Goal: Task Accomplishment & Management: Complete application form

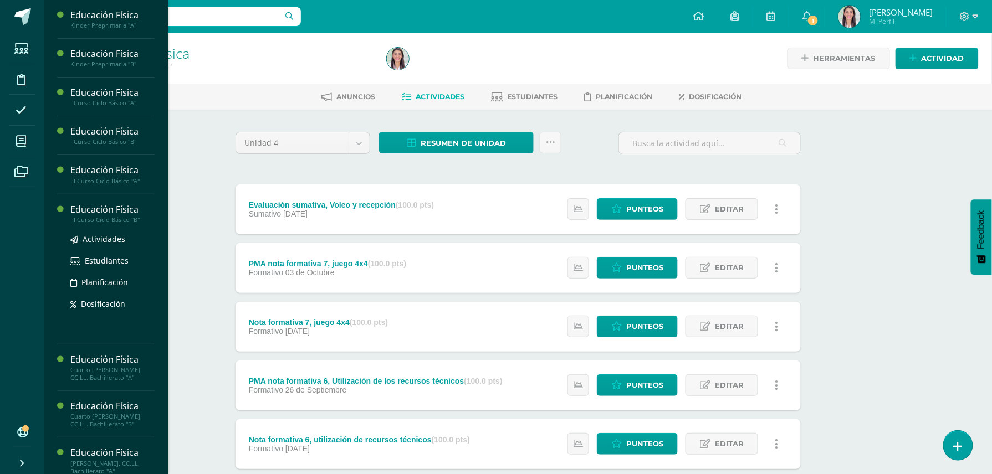
click at [109, 216] on div "III Curso Ciclo Básico "B"" at bounding box center [112, 220] width 84 height 8
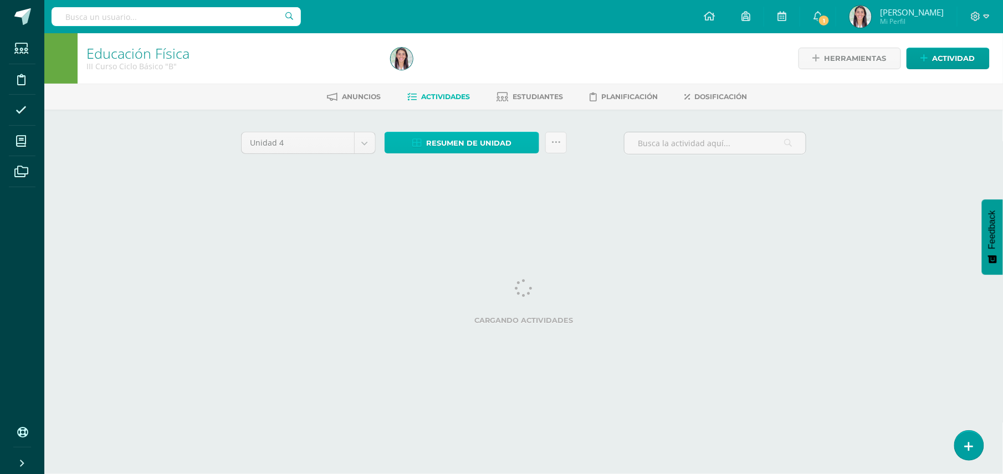
click at [433, 147] on span "Resumen de unidad" at bounding box center [468, 143] width 85 height 21
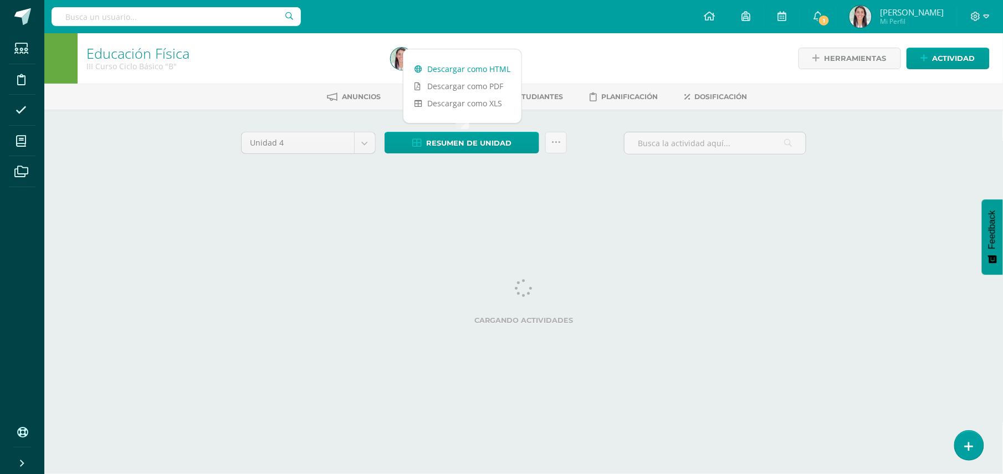
click at [459, 69] on link "Descargar como HTML" at bounding box center [463, 68] width 118 height 17
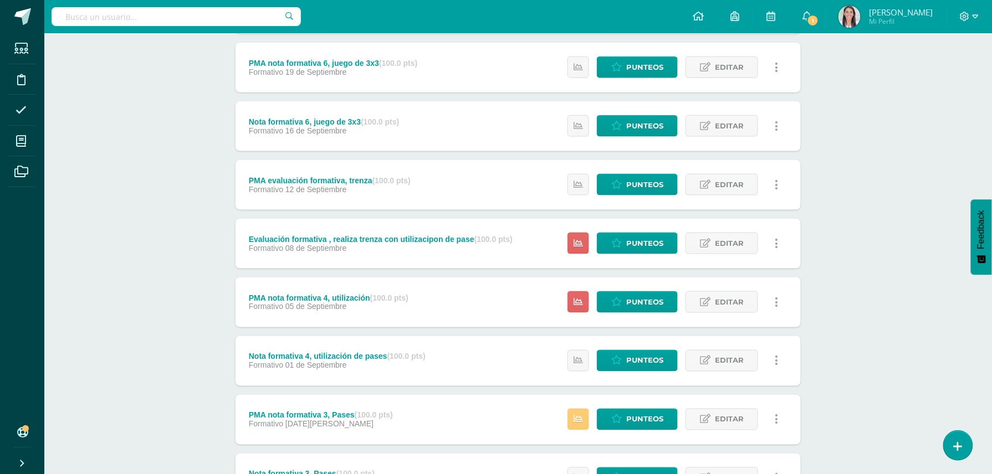
scroll to position [410, 0]
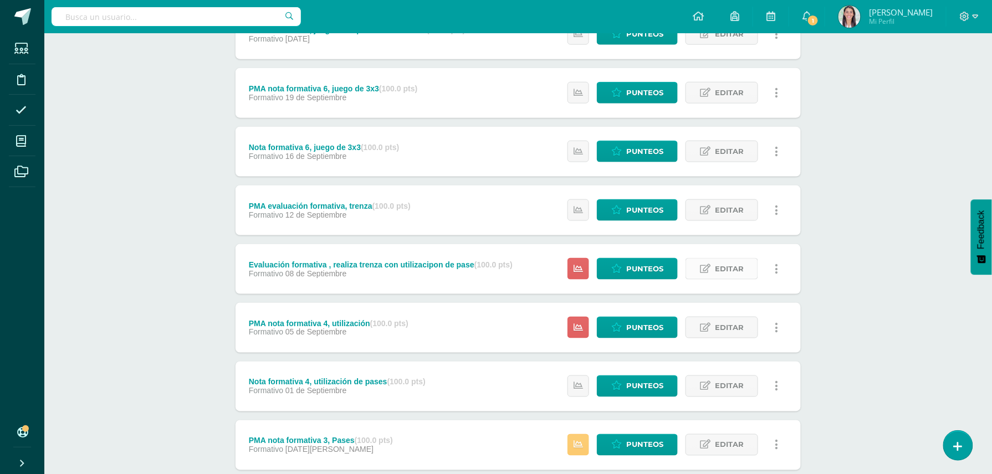
click at [722, 266] on span "Editar" at bounding box center [729, 269] width 29 height 21
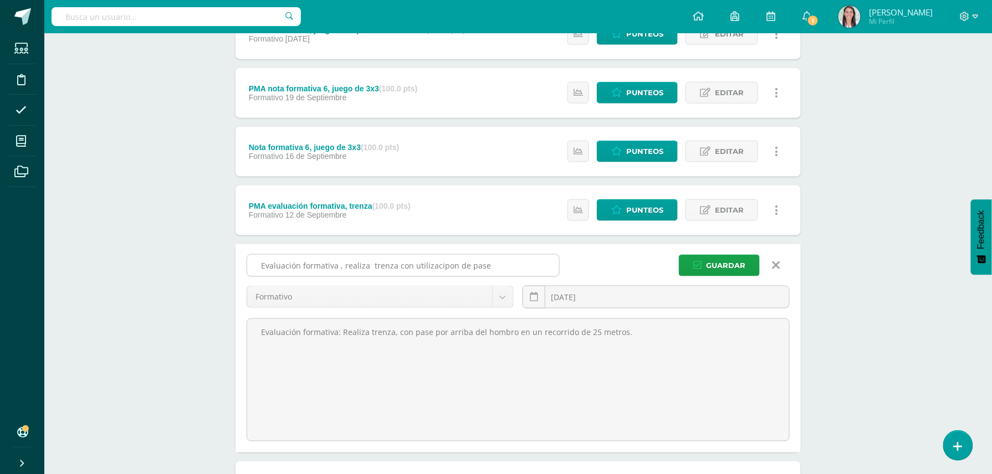
click at [338, 264] on input "Evaluación formativa , realiza trenza con utilizacipon de pase" at bounding box center [403, 266] width 312 height 22
click at [391, 266] on input "Nota formativa 5, realiza trenza con utilizacipon de pase" at bounding box center [403, 266] width 312 height 22
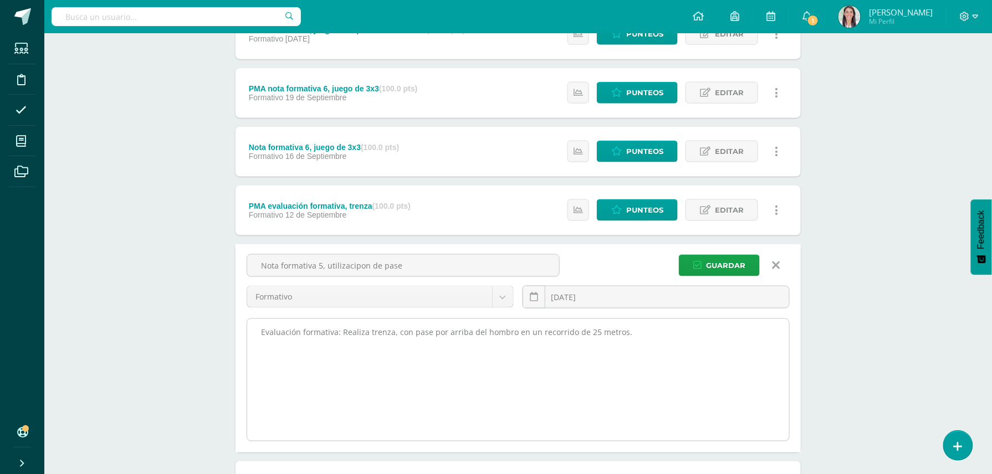
type input "Nota formativa 5, utilizacipon de pase"
click at [634, 338] on textarea "Evaluación formativa: Realiza trenza, con pase por arriba del hombro en un reco…" at bounding box center [518, 380] width 542 height 122
type textarea "E"
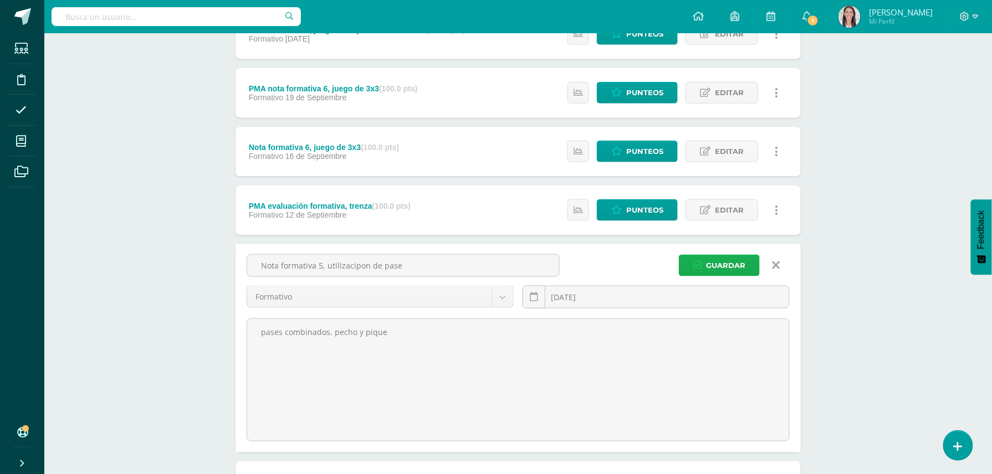
type textarea "pases combinados, pecho y pique"
click at [728, 262] on span "Guardar" at bounding box center [725, 266] width 39 height 21
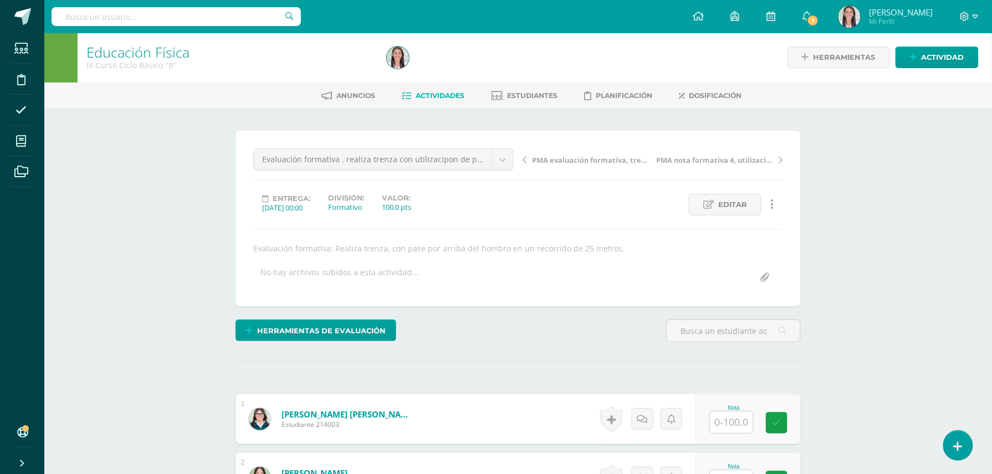
scroll to position [2, 0]
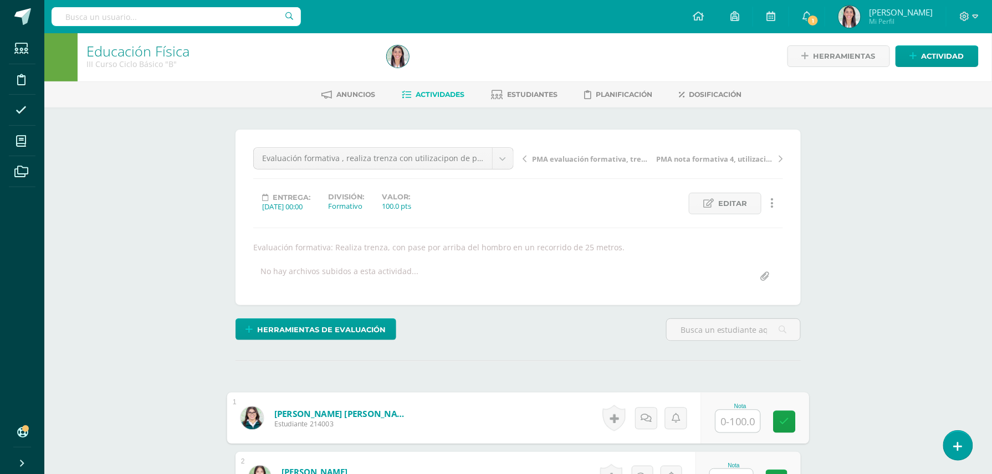
click at [726, 432] on input "text" at bounding box center [738, 422] width 44 height 22
type input "80"
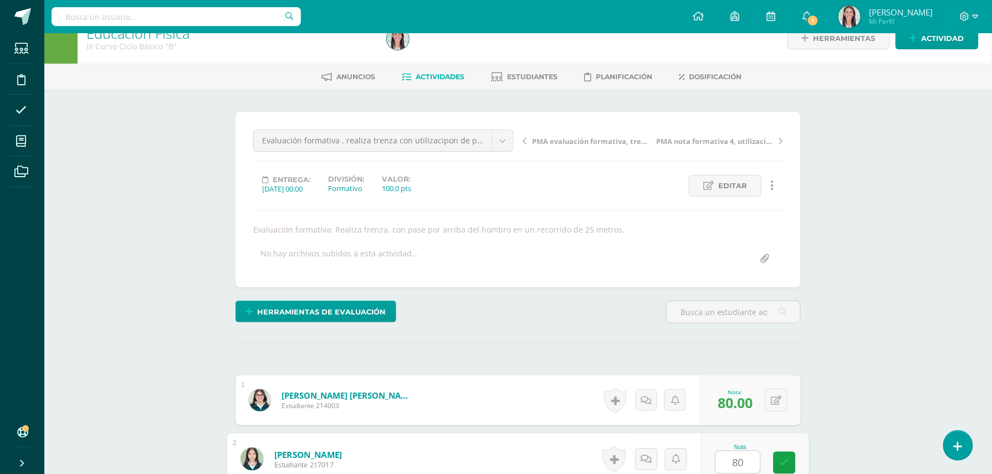
type input "80"
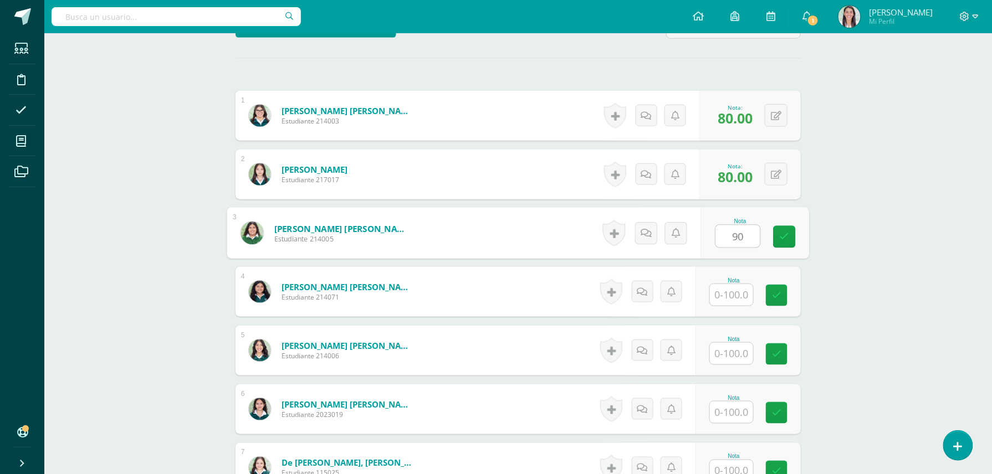
type input "90"
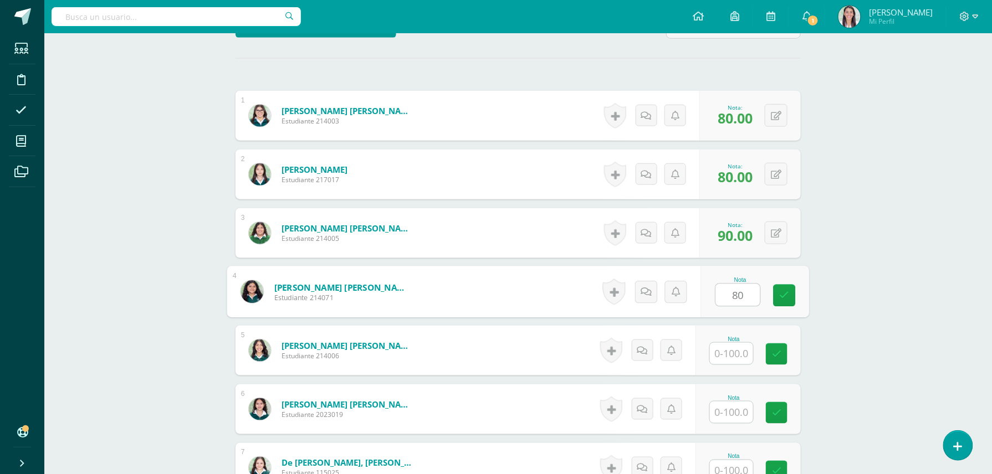
type input "80"
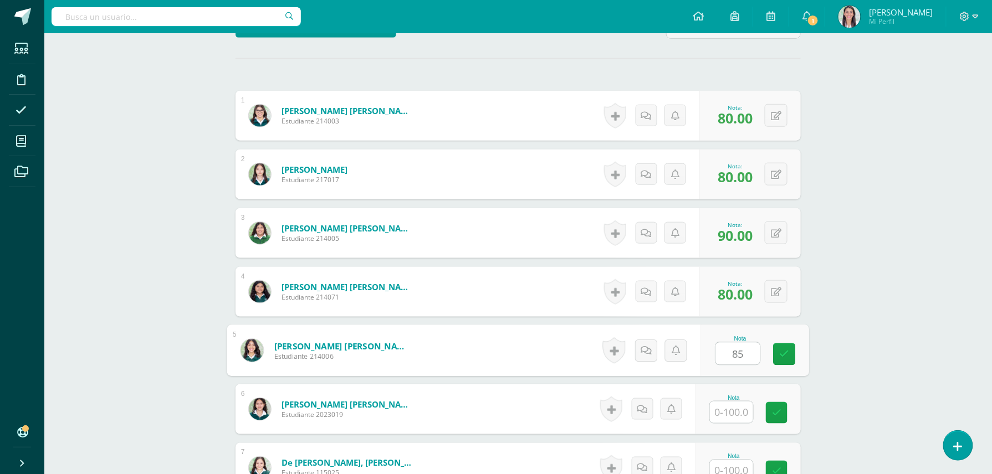
type input "85"
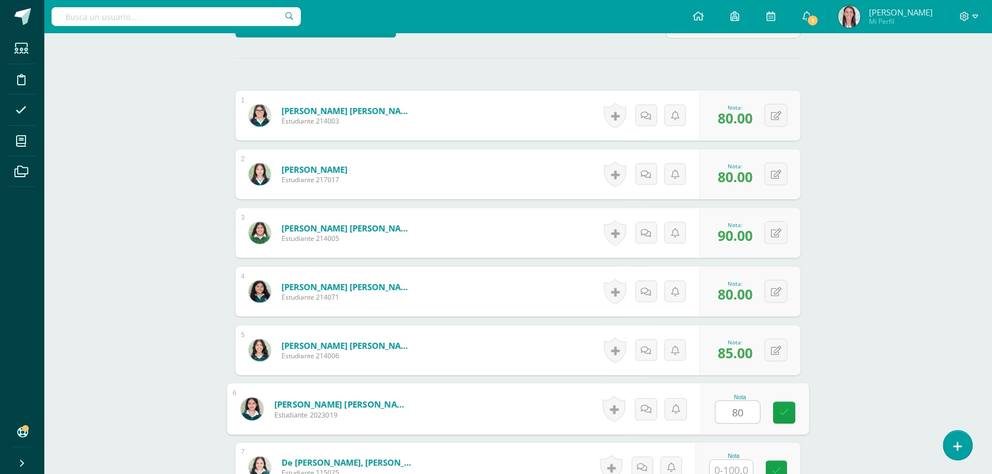
type input "80"
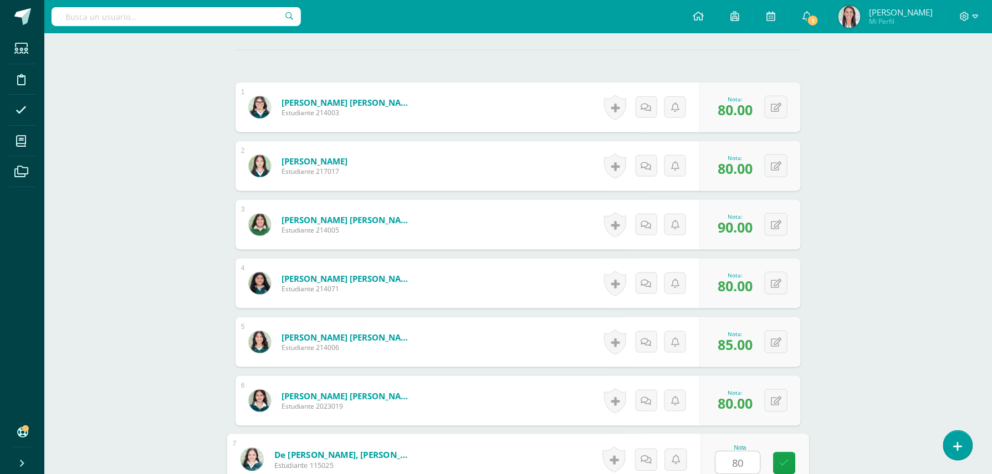
type input "80"
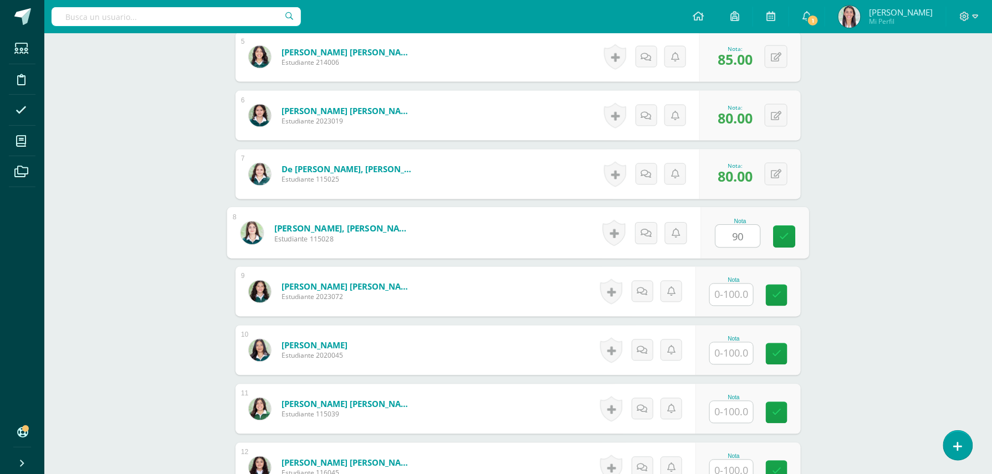
type input "90"
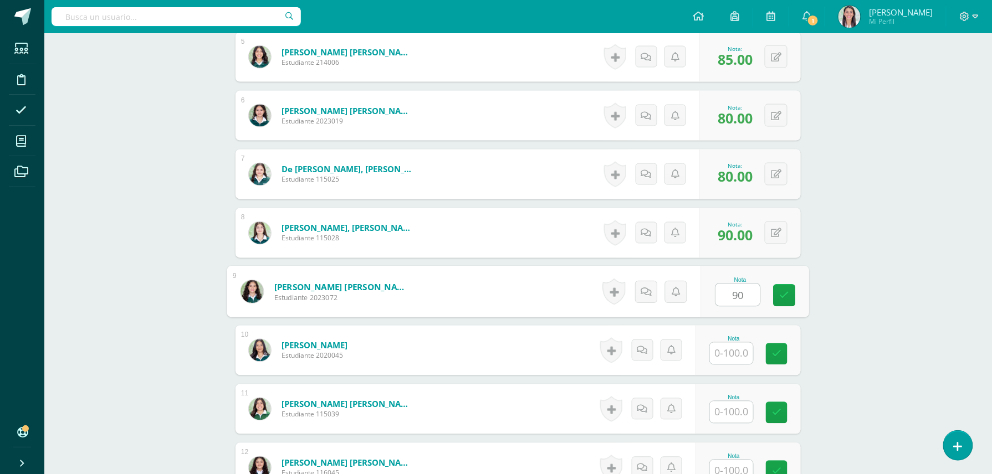
type input "90"
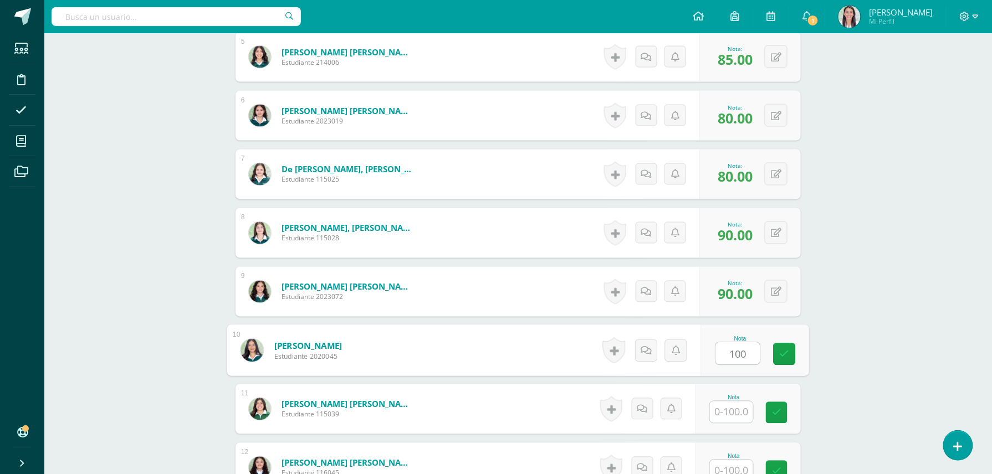
type input "100"
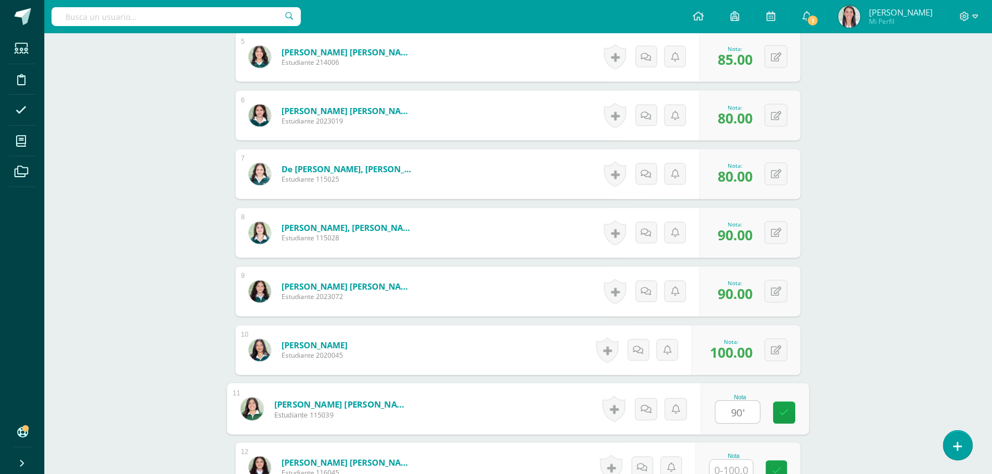
type input "90'"
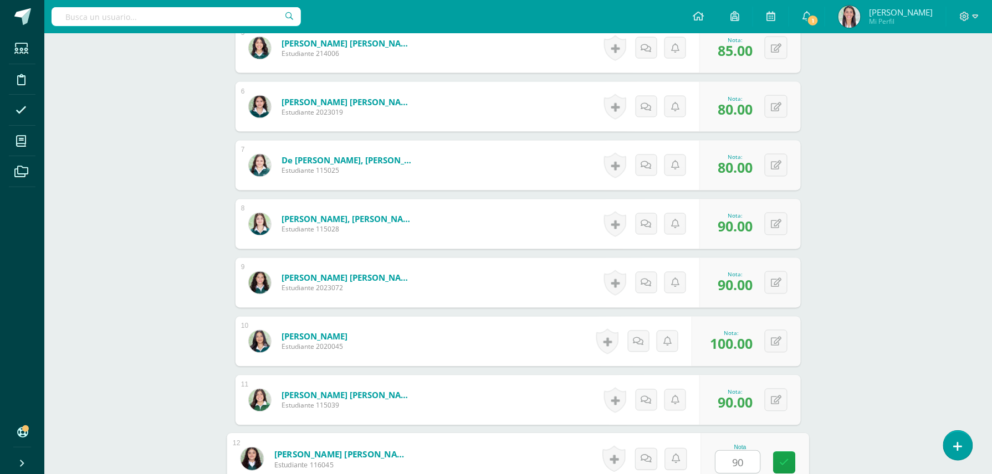
type input "90"
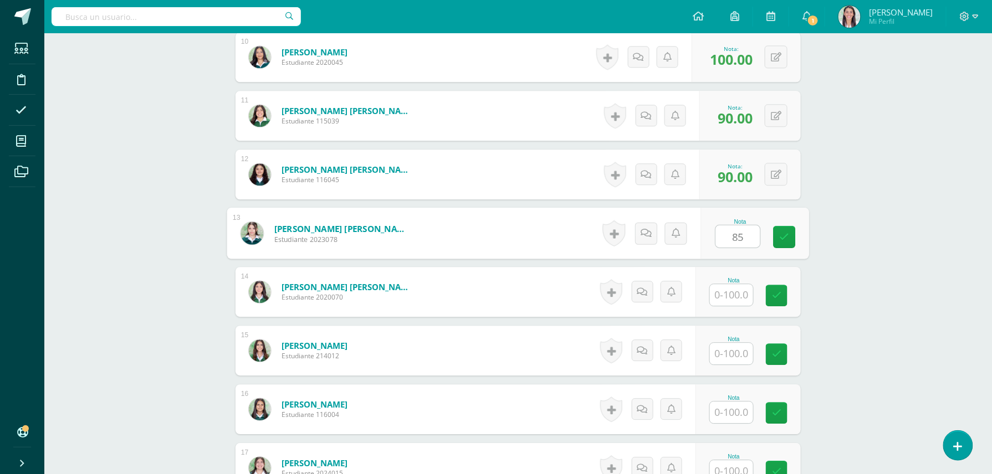
type input "85"
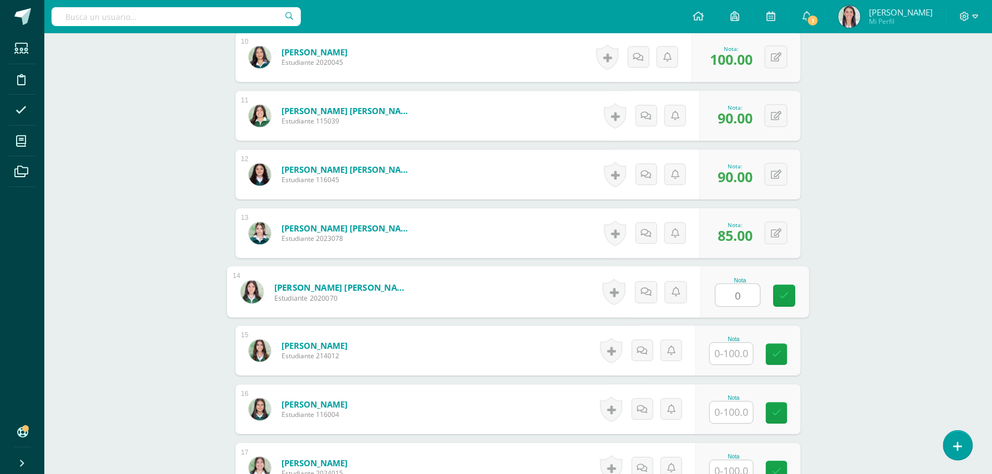
type input "0"
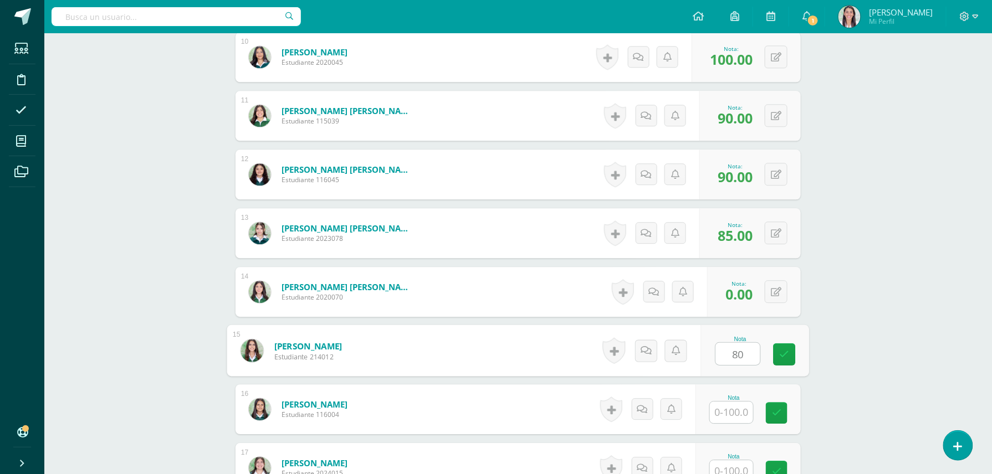
type input "80"
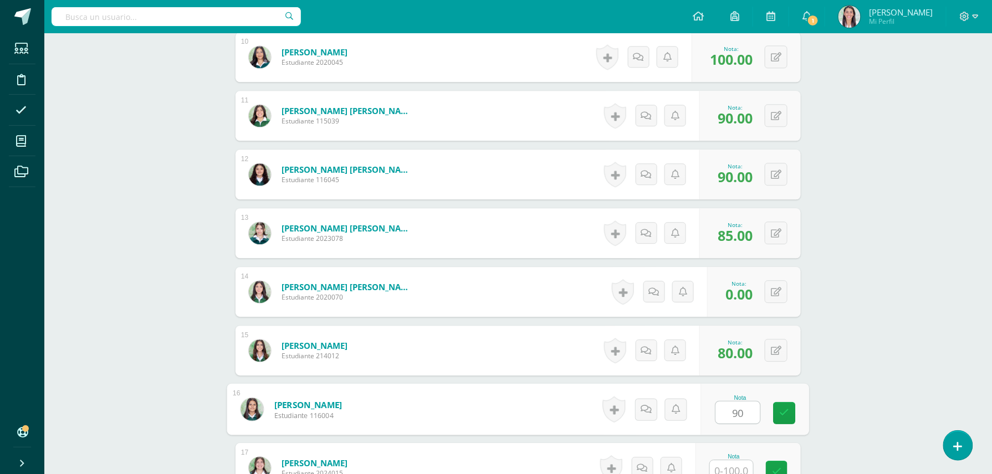
type input "90"
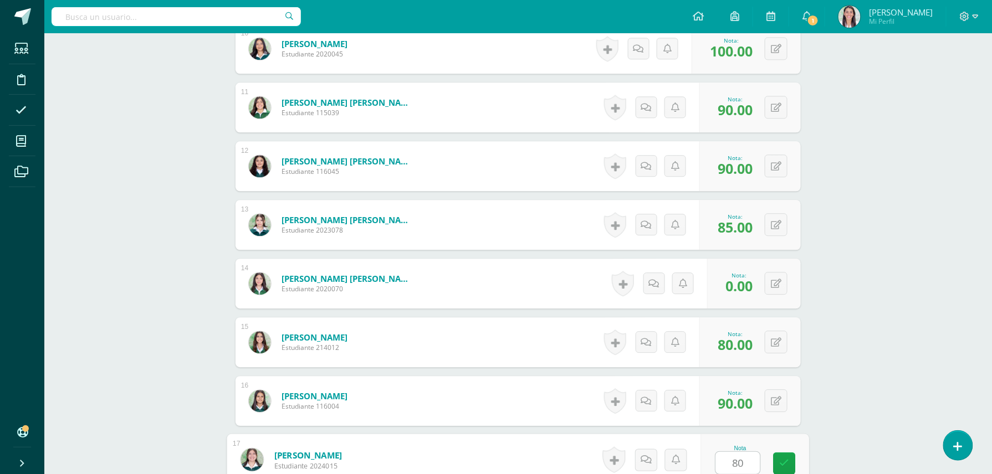
type input "80"
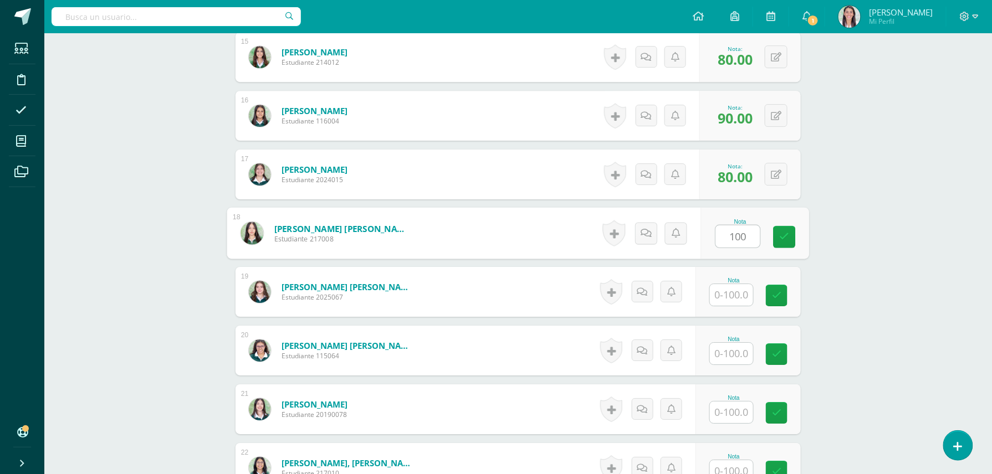
type input "100"
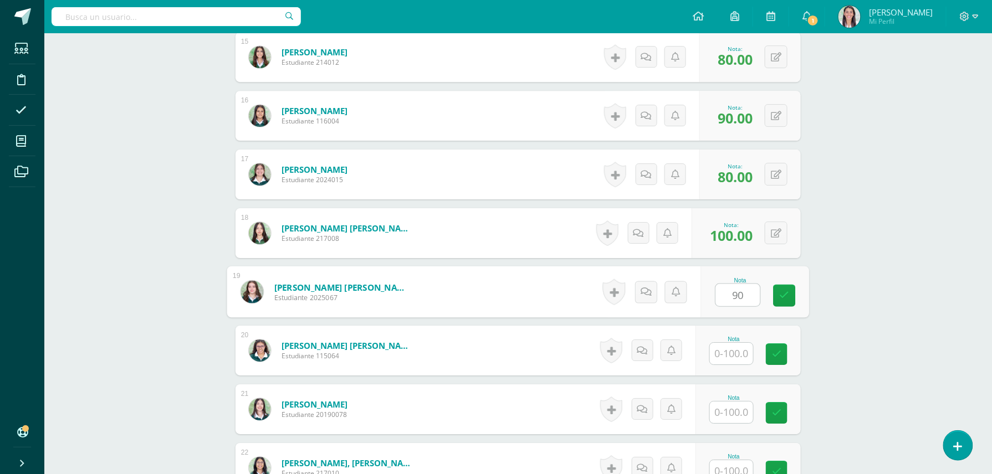
type input "90"
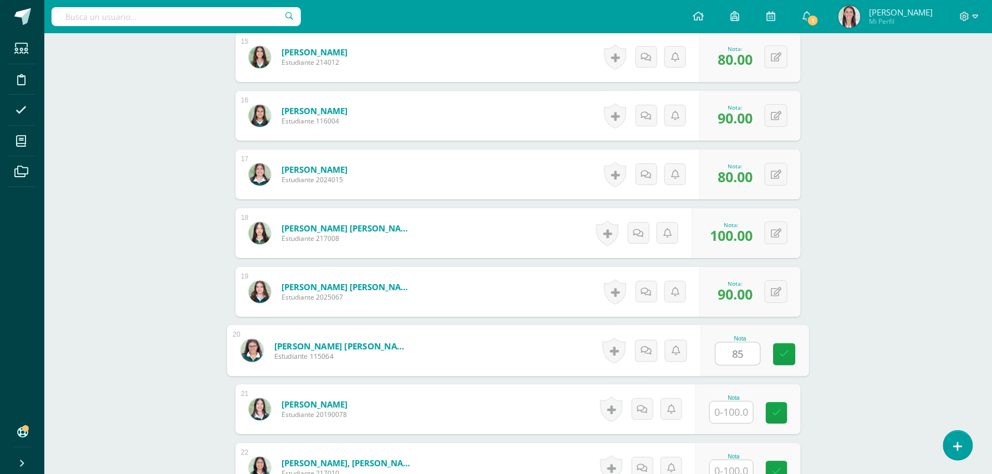
type input "85"
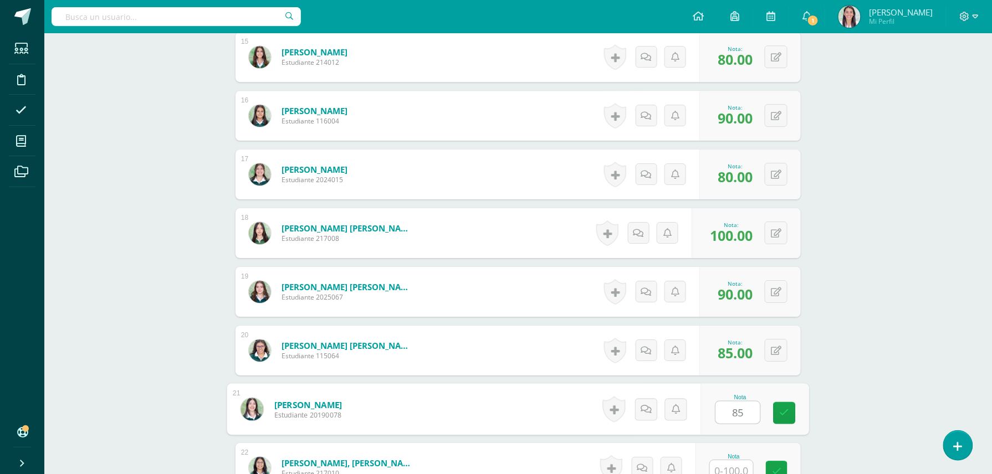
type input "85"
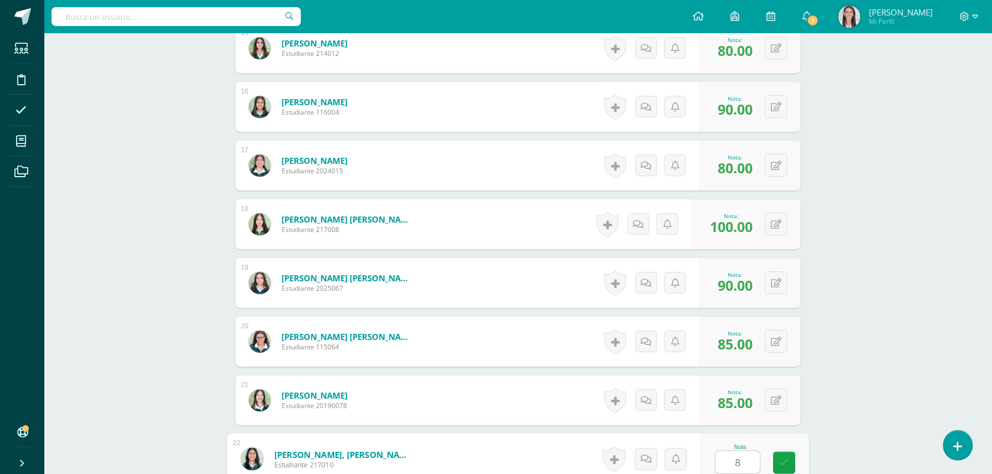
type input "80"
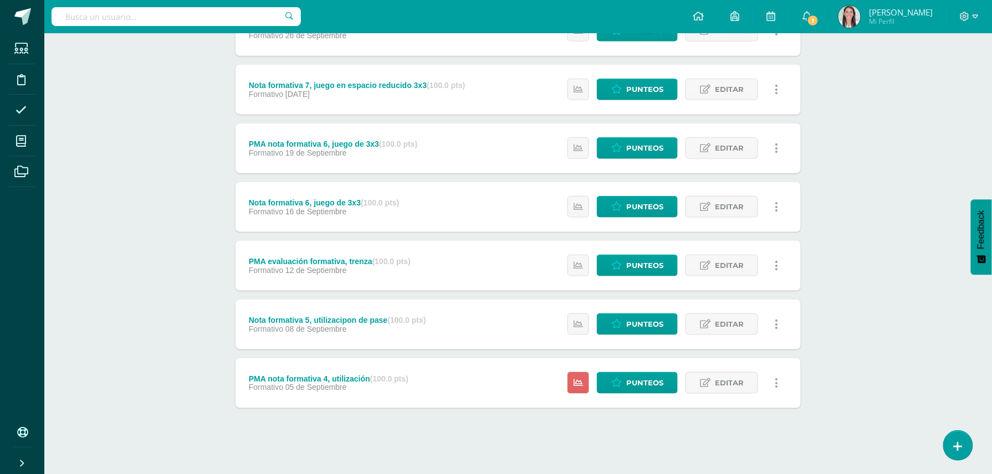
scroll to position [356, 0]
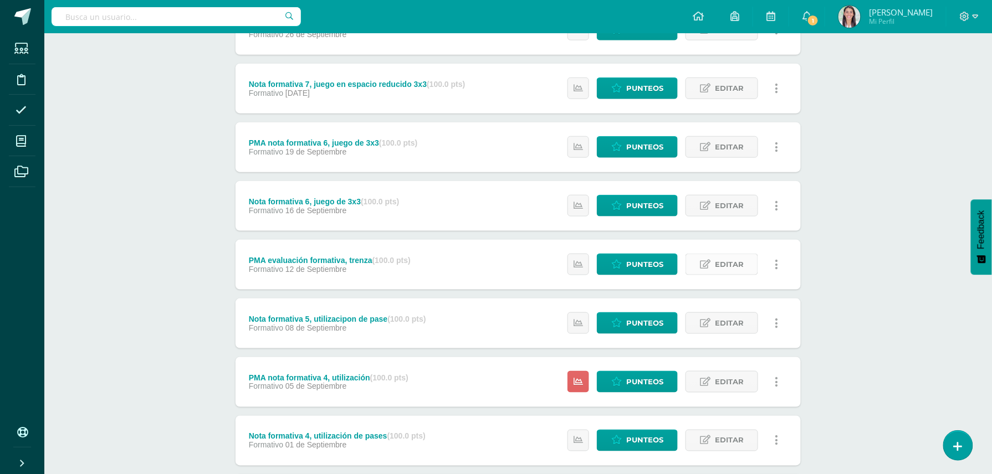
click at [731, 263] on span "Editar" at bounding box center [729, 264] width 29 height 21
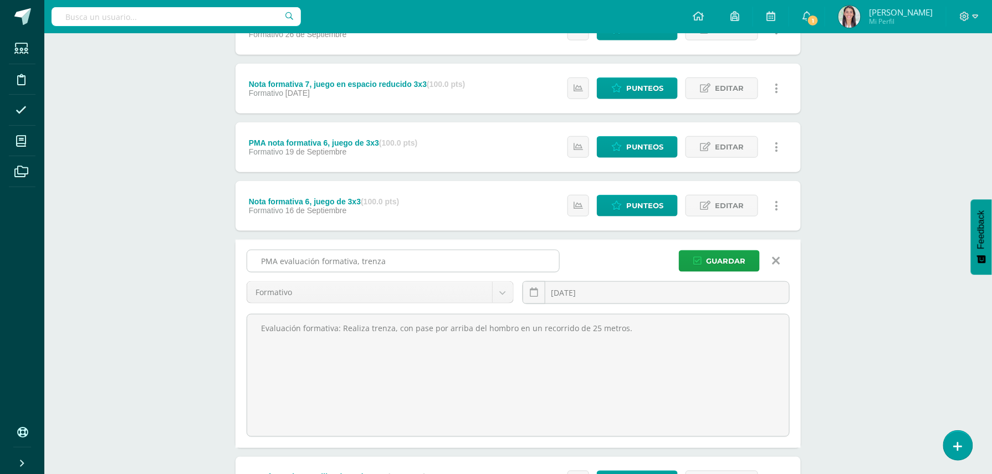
click at [400, 256] on input "PMA evaluación formativa, trenza" at bounding box center [403, 262] width 312 height 22
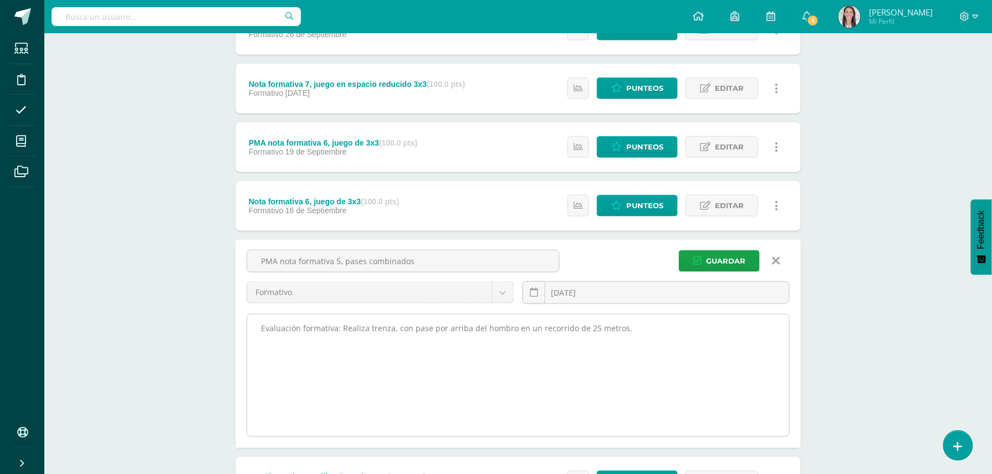
type input "PMA nota formativa 5, pases combinados"
click at [391, 327] on textarea "Evaluación formativa: Realiza trenza, con pase por arriba del hombro en un reco…" at bounding box center [518, 376] width 542 height 122
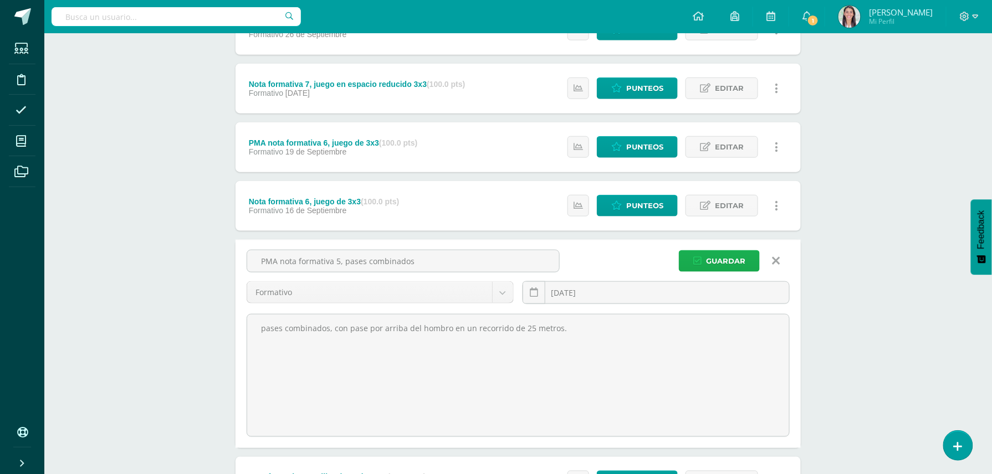
type textarea "pases combinados, con pase por arriba del hombro en un recorrido de 25 metros."
click at [723, 259] on span "Guardar" at bounding box center [725, 261] width 39 height 21
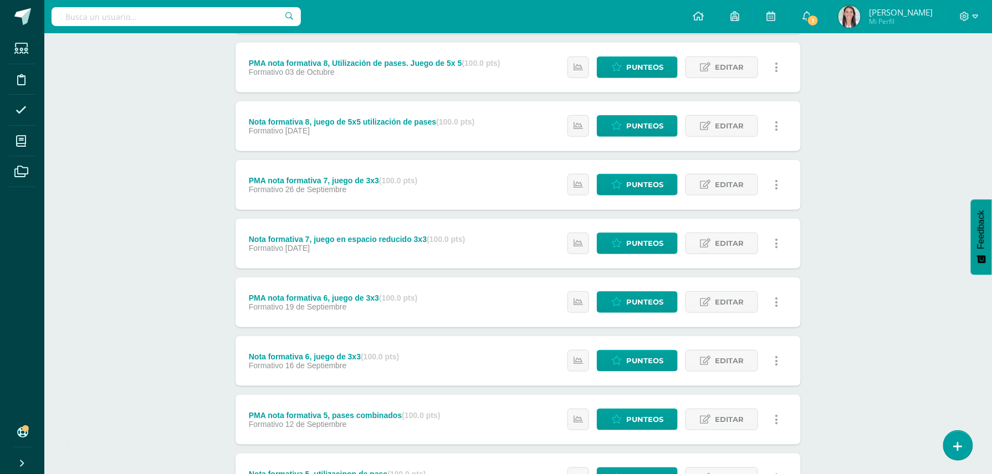
scroll to position [249, 0]
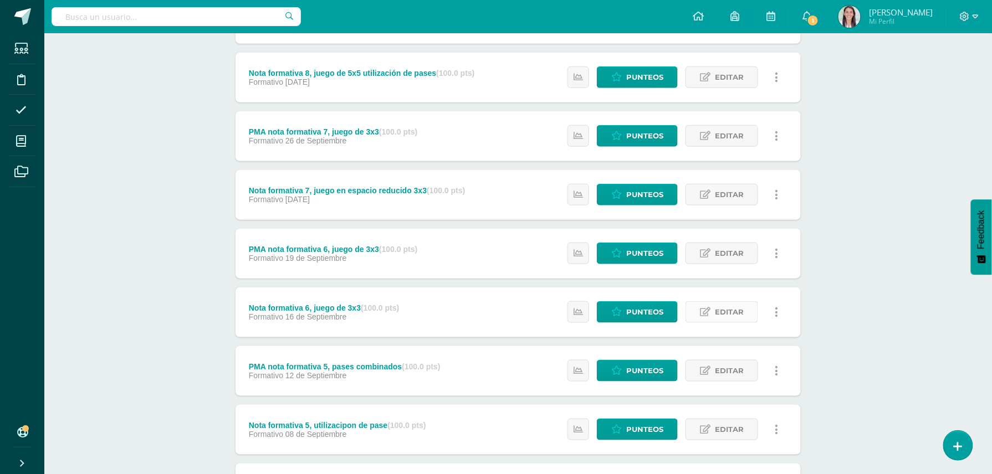
click at [725, 318] on span "Editar" at bounding box center [729, 312] width 29 height 21
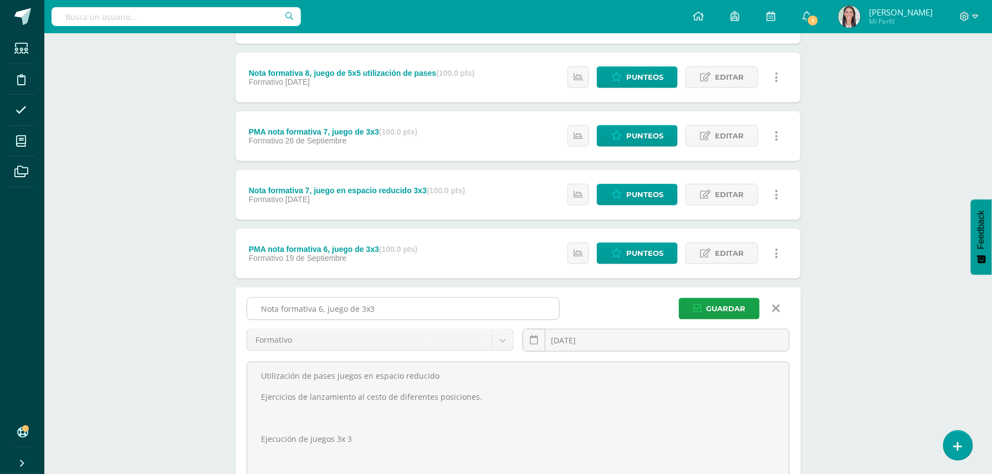
click at [320, 308] on input "Nota formativa 6, juego de 3x3" at bounding box center [403, 309] width 312 height 22
click at [410, 305] on input "Evaluación formativa , juego de 3x3" at bounding box center [403, 309] width 312 height 22
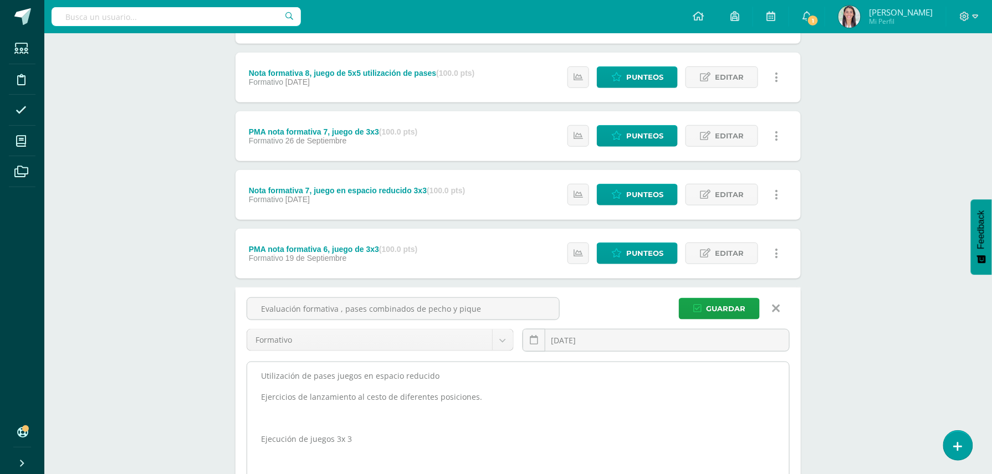
type input "Evaluación formativa , pases combinados de pecho y pique"
drag, startPoint x: 355, startPoint y: 437, endPoint x: 288, endPoint y: 406, distance: 73.7
click at [288, 406] on textarea "Utilización de pases juegos en espacio reducido Ejercicios de lanzamiento al ce…" at bounding box center [518, 423] width 542 height 122
drag, startPoint x: 484, startPoint y: 395, endPoint x: 264, endPoint y: 398, distance: 220.1
click at [264, 398] on textarea "Utilización de pases juegos en espacio reducido Ejercicios de lanzamiento al ce…" at bounding box center [518, 423] width 542 height 122
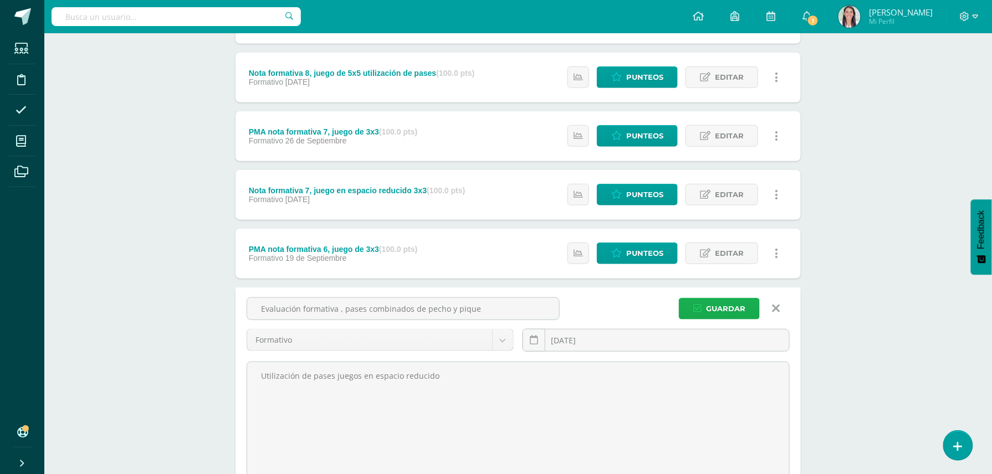
type textarea "Utilización de pases juegos en espacio reducido"
click at [708, 302] on span "Guardar" at bounding box center [725, 309] width 39 height 21
click at [723, 309] on span "Guardar" at bounding box center [725, 309] width 39 height 21
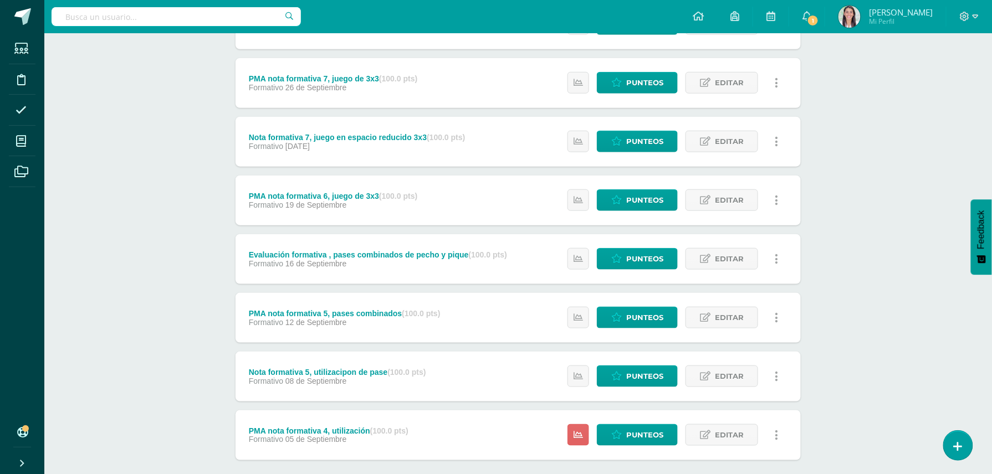
scroll to position [287, 0]
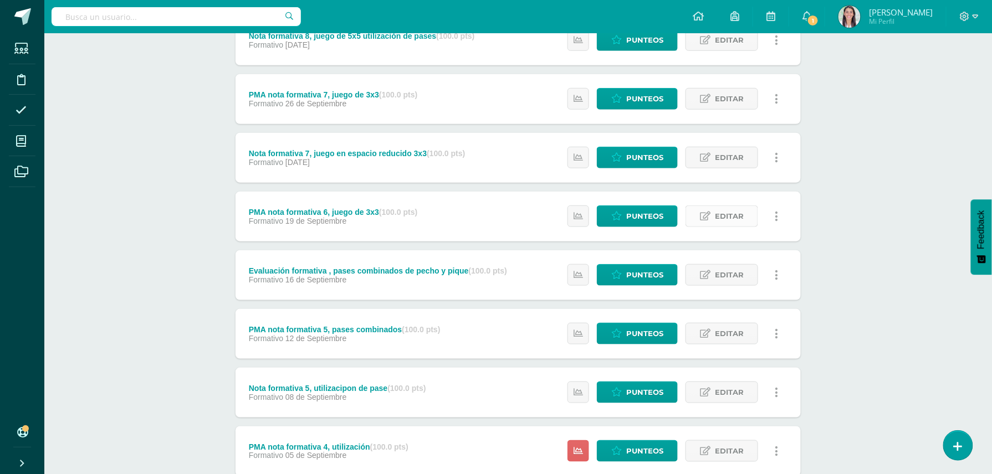
click at [728, 223] on span "Editar" at bounding box center [729, 216] width 29 height 21
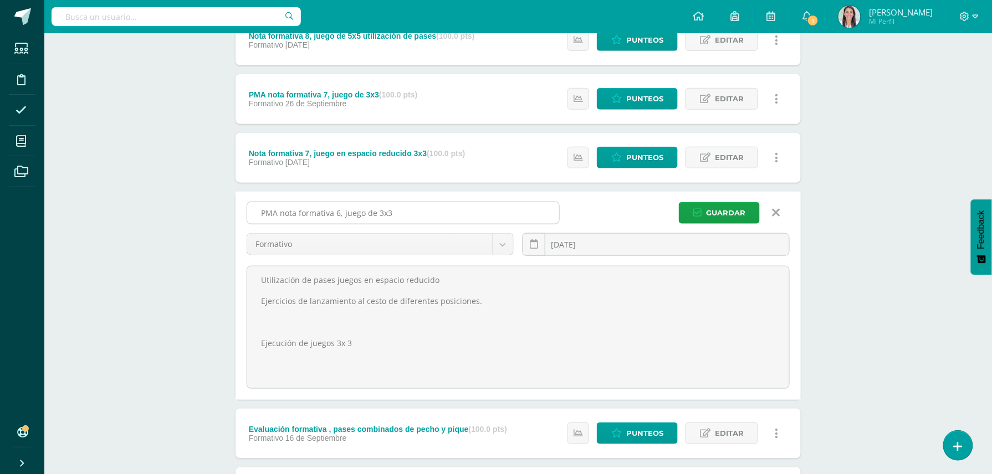
click at [393, 215] on input "PMA nota formativa 6, juego de 3x3" at bounding box center [403, 213] width 312 height 22
type input "P"
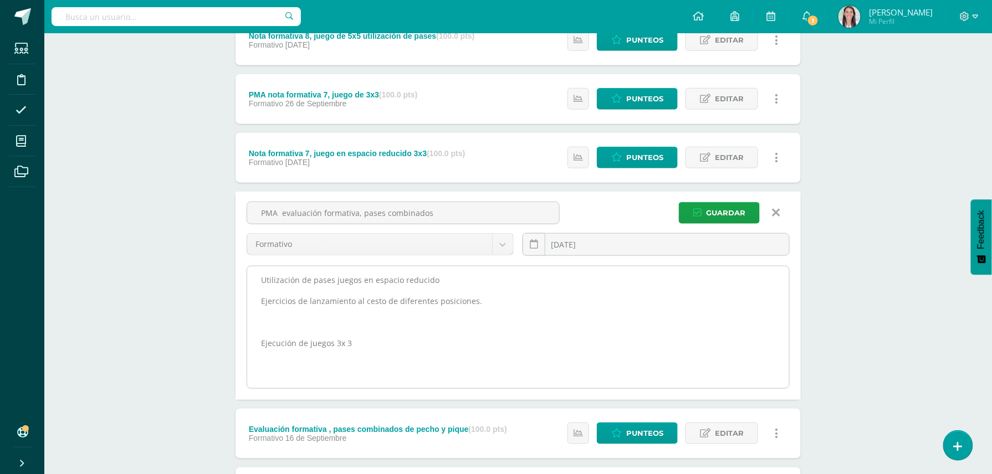
type input "PMA evaluación formativa, pases combinados"
drag, startPoint x: 350, startPoint y: 346, endPoint x: 262, endPoint y: 338, distance: 88.5
click at [262, 338] on textarea "Utilización de pases juegos en espacio reducido Ejercicios de lanzamiento al ce…" at bounding box center [518, 328] width 542 height 122
click at [505, 295] on textarea "Utilización de pases juegos en espacio reducido Ejercicios de lanzamiento al ce…" at bounding box center [518, 328] width 542 height 122
click at [484, 299] on textarea "Utilización de pases juegos en espacio reducido Ejercicios de lanzamiento al ce…" at bounding box center [518, 328] width 542 height 122
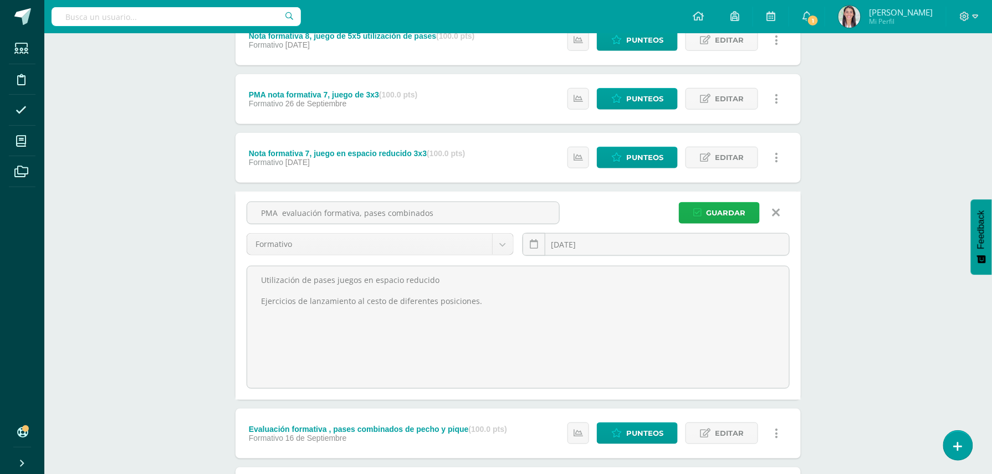
type textarea "Utilización de pases juegos en espacio reducido Ejercicios de lanzamiento al ce…"
click at [727, 213] on span "Guardar" at bounding box center [725, 213] width 39 height 21
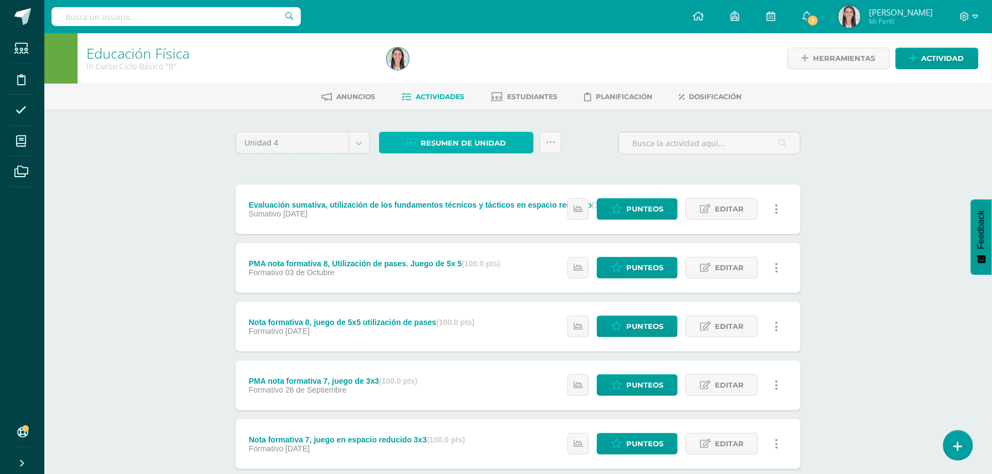
click at [440, 139] on span "Resumen de unidad" at bounding box center [463, 143] width 85 height 21
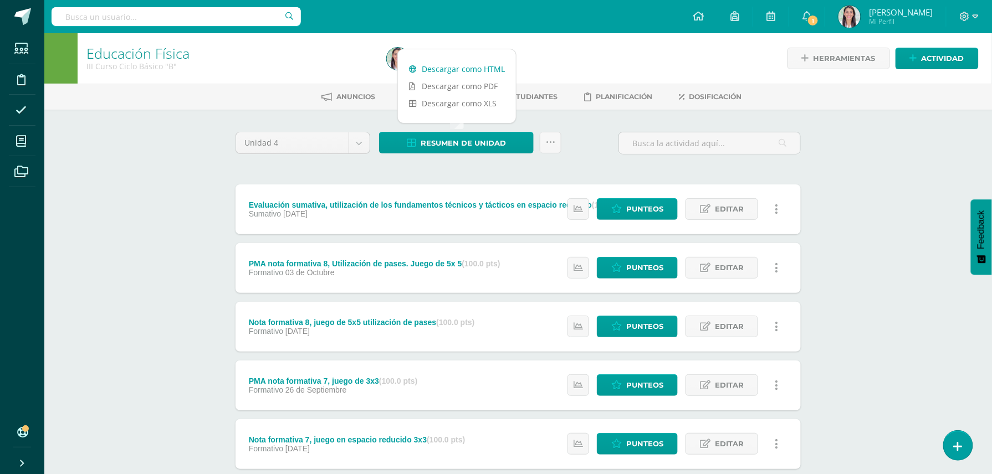
click at [445, 67] on link "Descargar como HTML" at bounding box center [457, 68] width 118 height 17
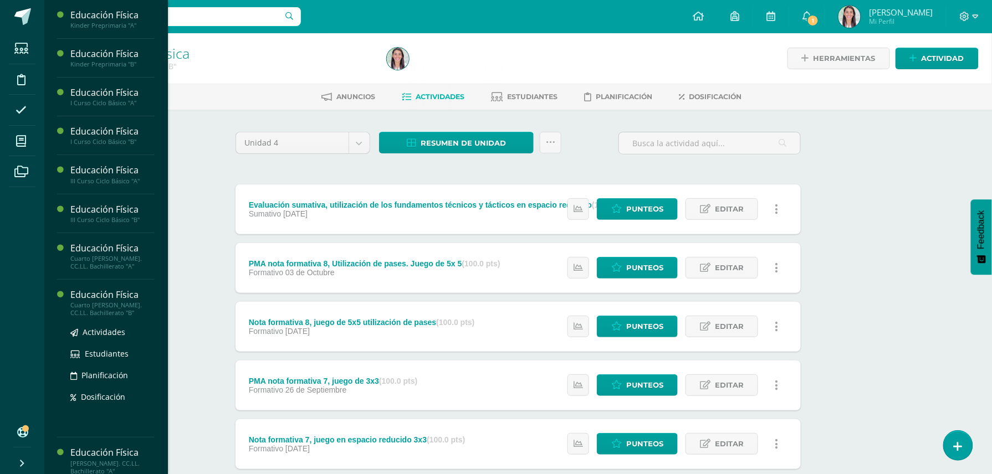
click at [106, 300] on div "Educación Física" at bounding box center [112, 295] width 84 height 13
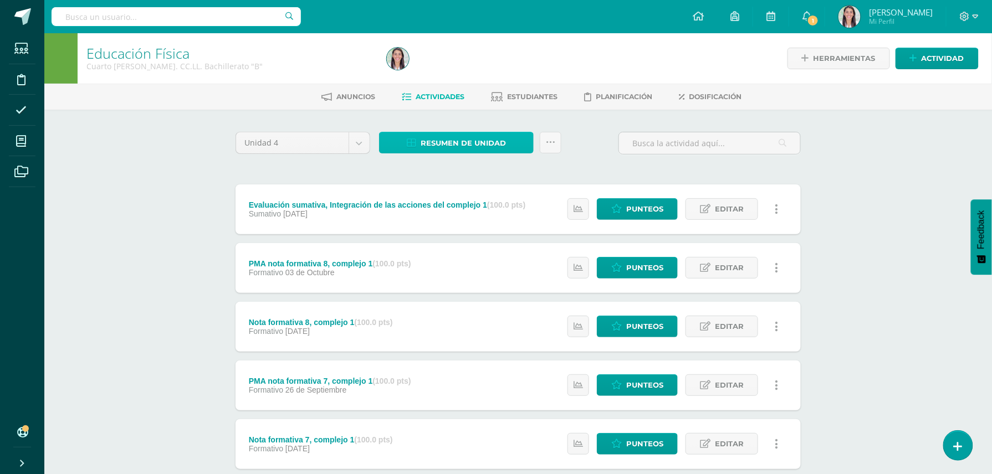
click at [469, 149] on span "Resumen de unidad" at bounding box center [463, 143] width 85 height 21
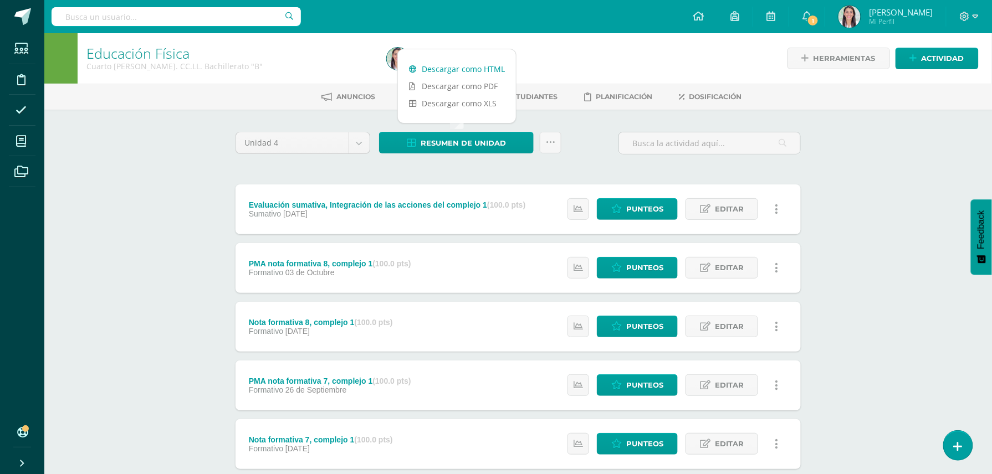
click at [468, 70] on link "Descargar como HTML" at bounding box center [457, 68] width 118 height 17
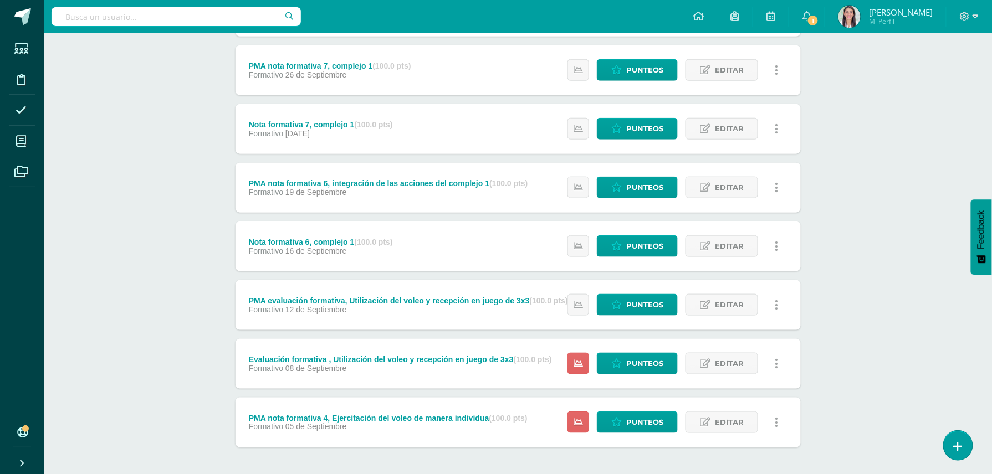
scroll to position [320, 0]
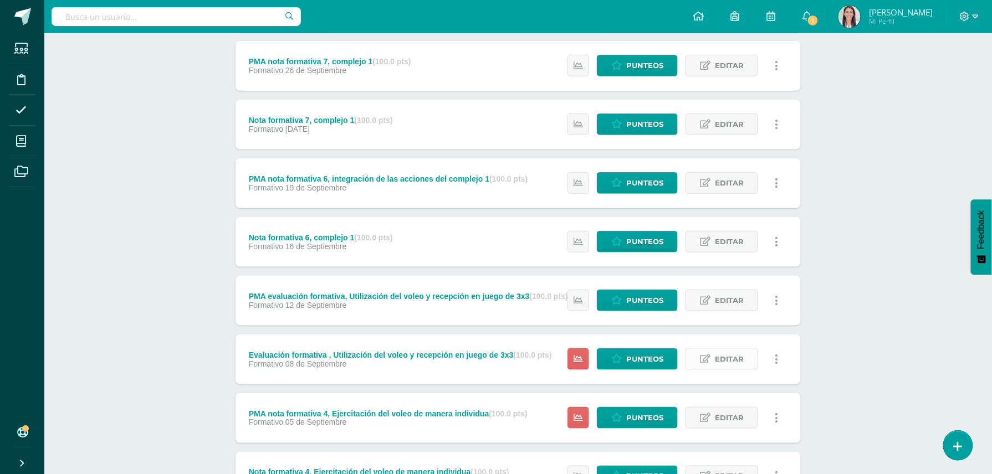
click at [715, 360] on span "Editar" at bounding box center [729, 359] width 29 height 21
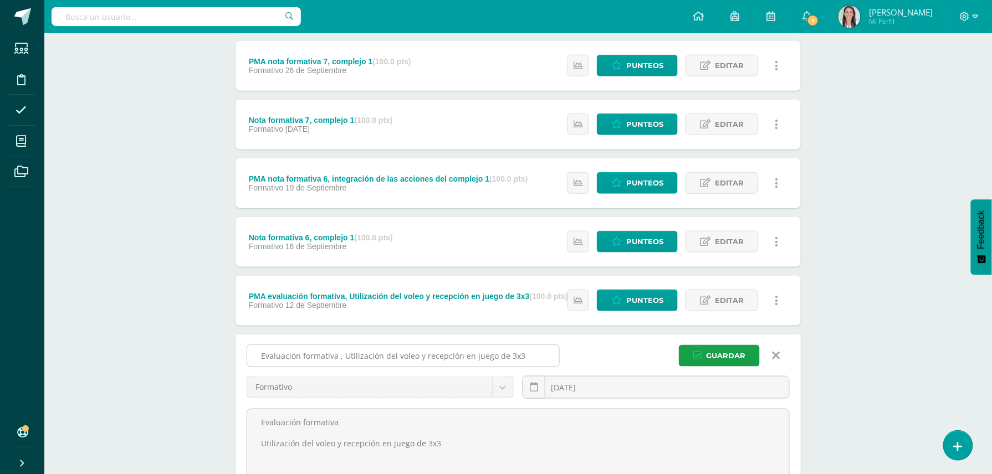
click at [337, 358] on input "Evaluación formativa , Utilización del voleo y recepción en juego de 3x3" at bounding box center [403, 356] width 312 height 22
type input "Nota formativa 5 , Utilización del voleo y recepción en juego de 3x3"
click at [728, 353] on span "Guardar" at bounding box center [725, 356] width 39 height 21
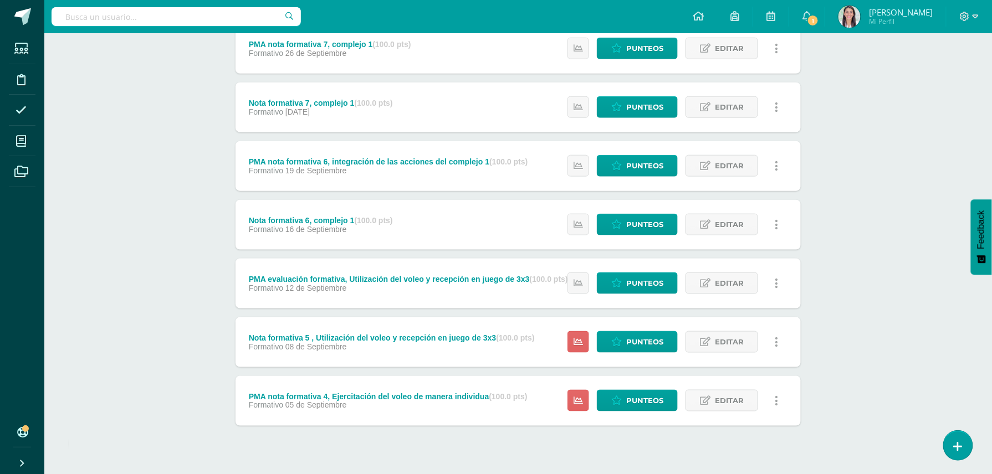
scroll to position [357, 0]
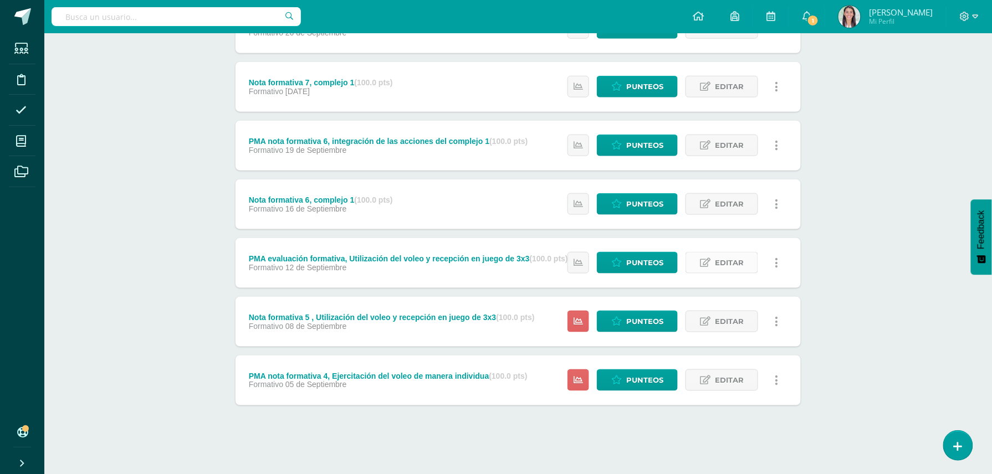
click at [728, 265] on span "Editar" at bounding box center [729, 263] width 29 height 21
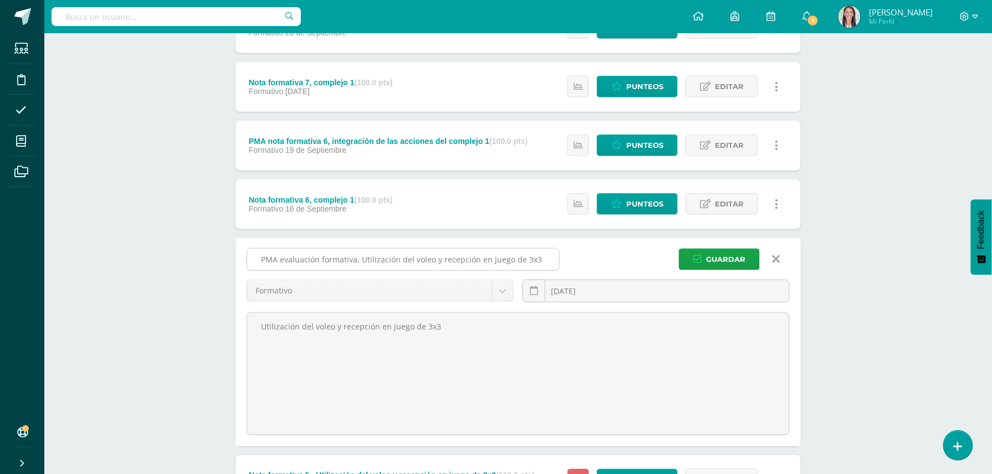
click at [318, 259] on input "PMA evaluación formativa, Utilización del voleo y recepción en juego de 3x3" at bounding box center [403, 260] width 312 height 22
click at [335, 260] on input "PMA nota formativa, Utilización del voleo y recepción en juego de 3x3" at bounding box center [403, 260] width 312 height 22
type input "PMA nota formativa 5, Utilización del voleo y recepción en juego de 3x3"
click at [733, 256] on span "Guardar" at bounding box center [725, 259] width 39 height 21
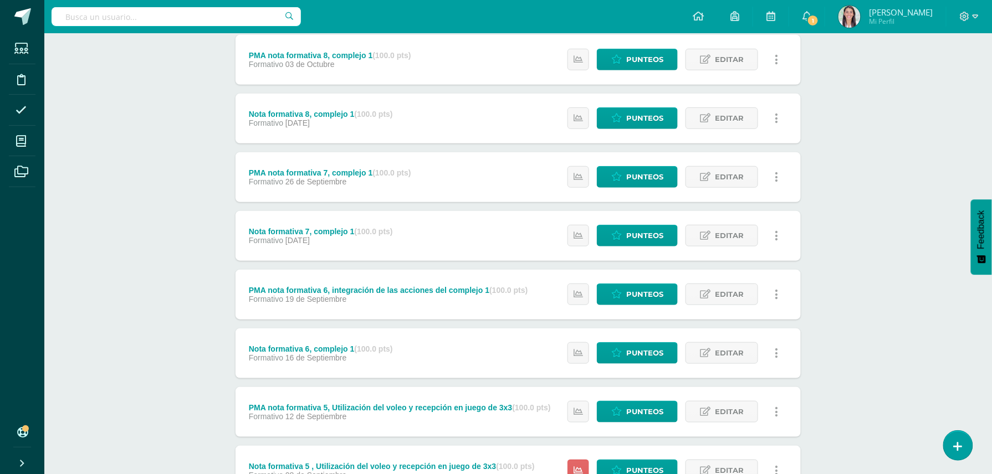
scroll to position [216, 0]
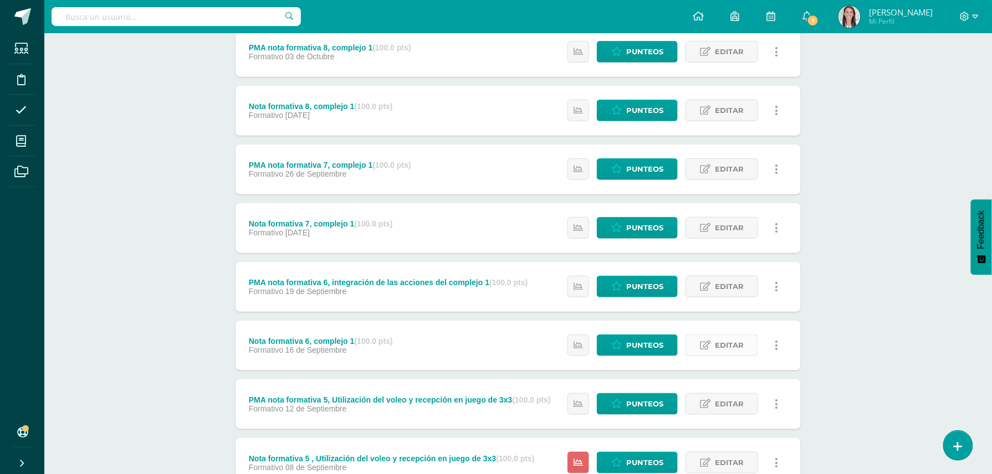
click at [728, 338] on span "Editar" at bounding box center [729, 345] width 29 height 21
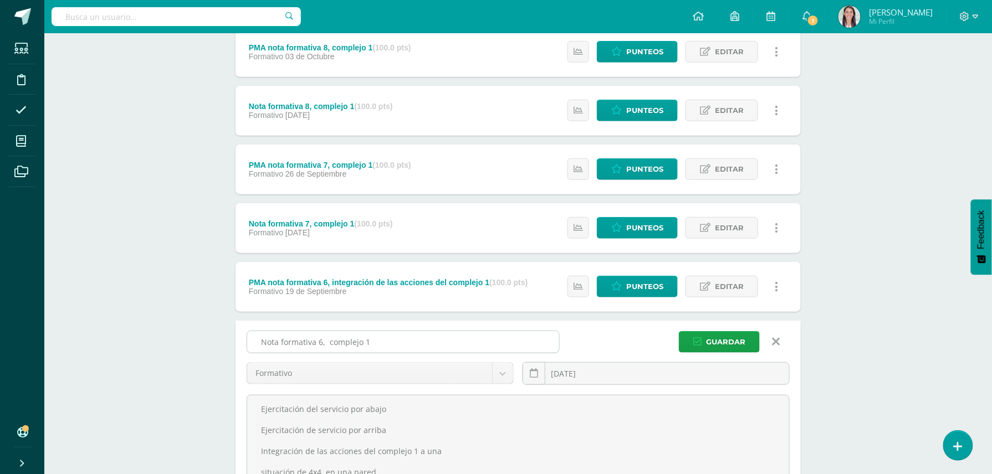
click at [375, 342] on input "Nota formativa 6, complejo 1" at bounding box center [403, 342] width 312 height 22
type input "N"
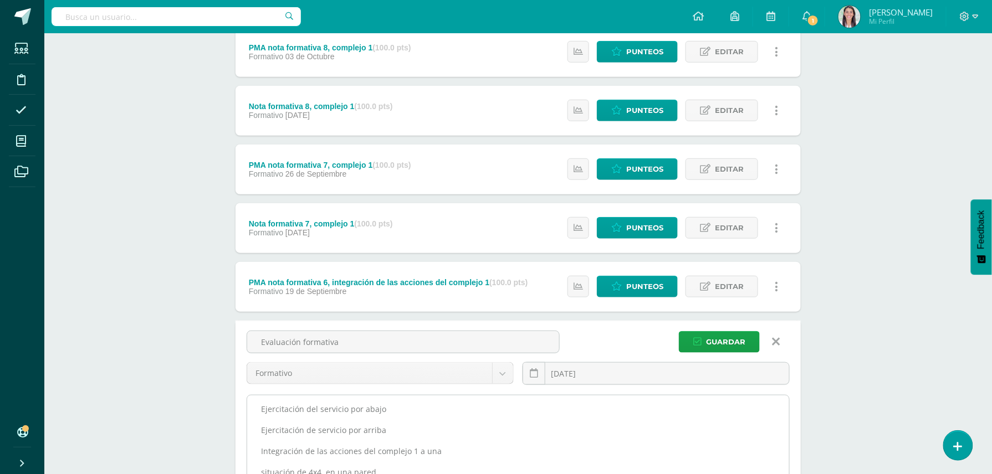
type input "Evaluación formativa"
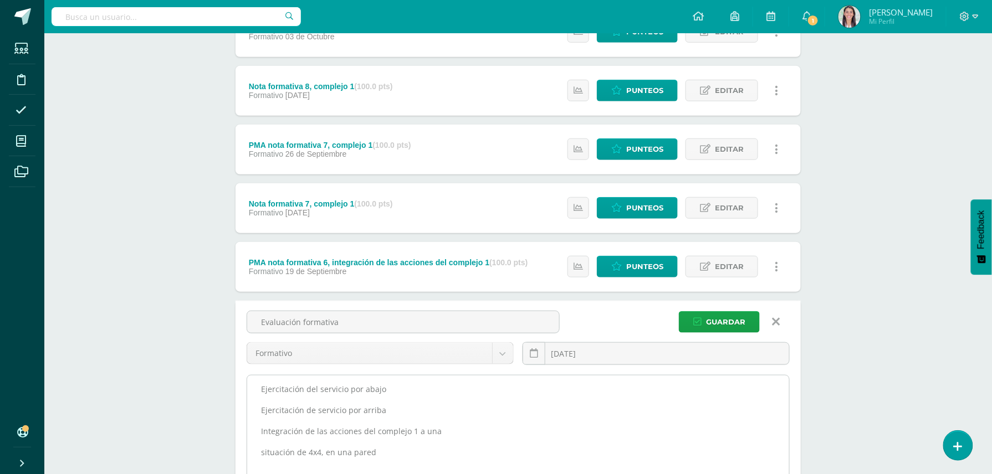
drag, startPoint x: 385, startPoint y: 468, endPoint x: 260, endPoint y: 393, distance: 145.7
click at [260, 393] on textarea "Ejercitación del servicio por abajo Ejercitación de servicio por arriba Integra…" at bounding box center [518, 437] width 542 height 122
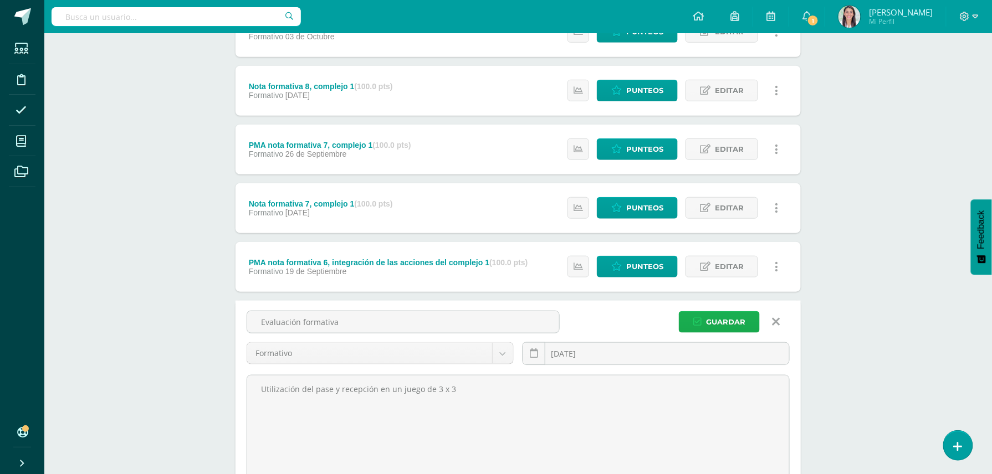
type textarea "Utilización del pase y recepción en un juego de 3 x 3"
click at [728, 319] on span "Guardar" at bounding box center [725, 322] width 39 height 21
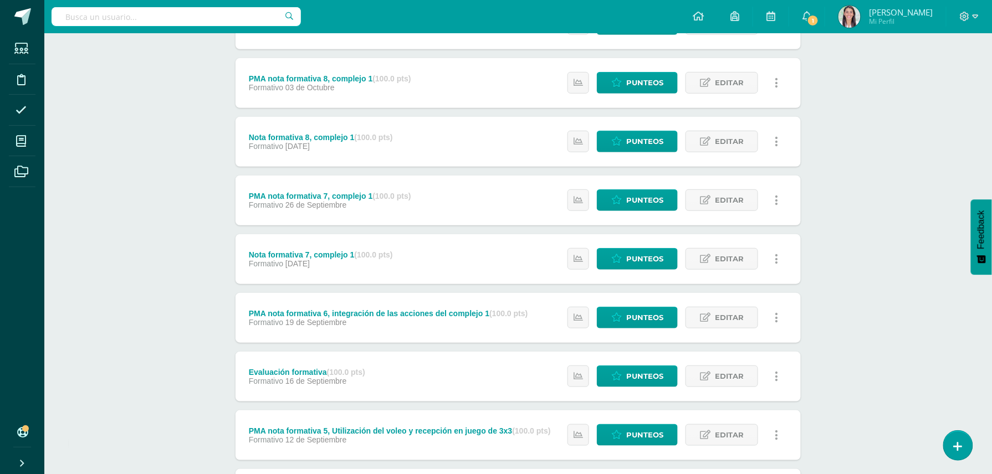
scroll to position [187, 0]
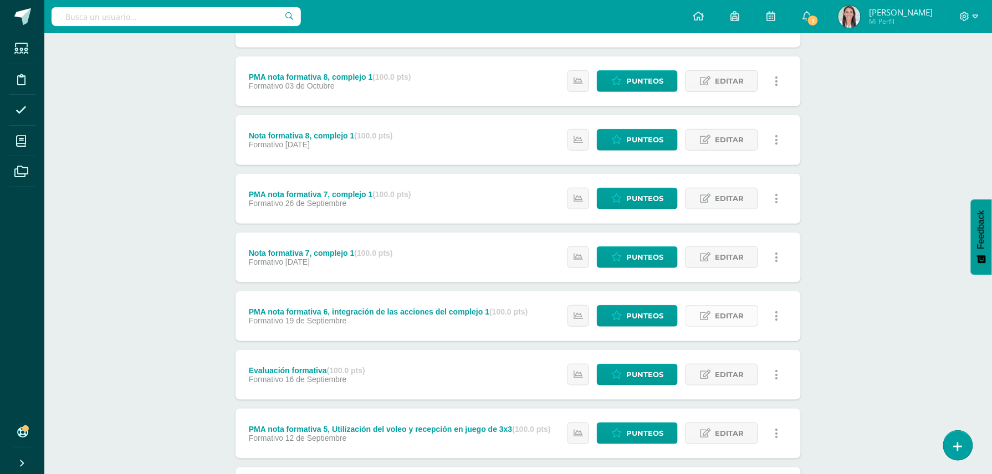
click at [728, 308] on span "Editar" at bounding box center [729, 316] width 29 height 21
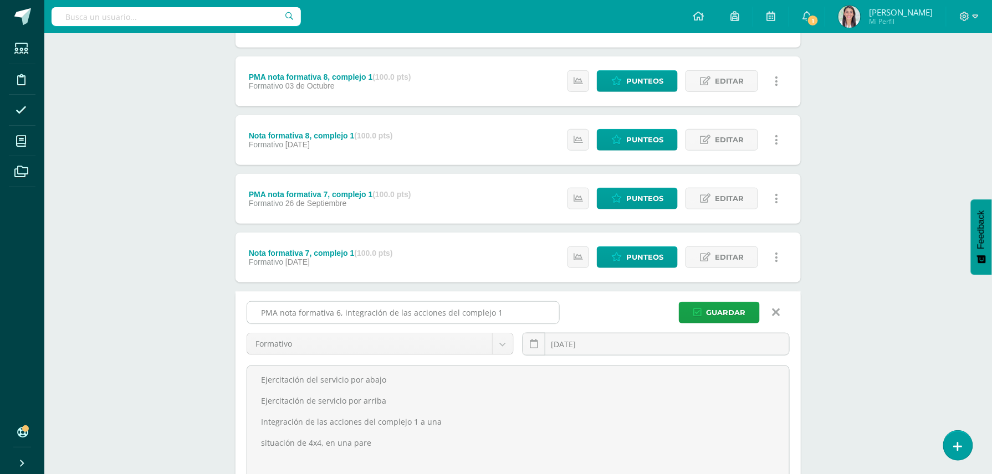
click at [294, 314] on input "PMA nota formativa 6, integración de las acciones del complejo 1" at bounding box center [403, 313] width 312 height 22
click at [361, 313] on input "PMA Evaluación formativa 6, integración de las acciones del complejo 1" at bounding box center [403, 313] width 312 height 22
click at [524, 313] on input "PMA Evaluación formativa, integración de las acciones del complejo 1" at bounding box center [403, 313] width 312 height 22
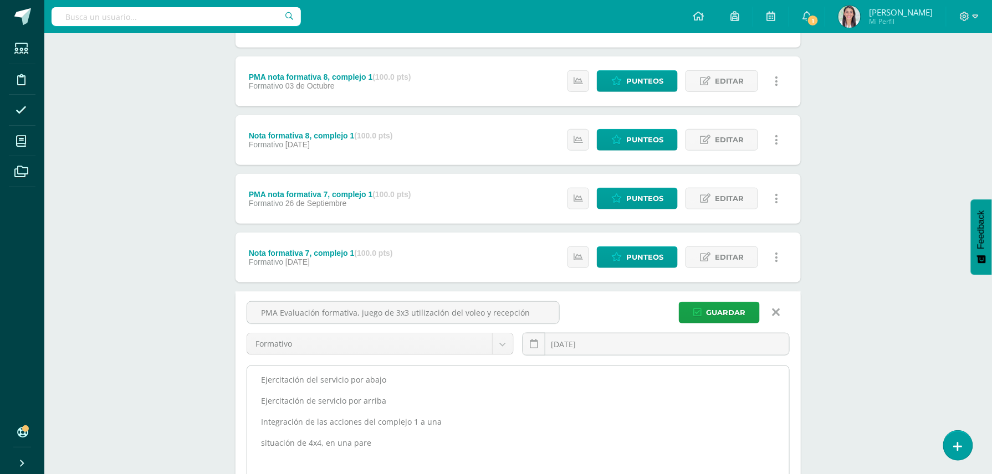
type input "PMA Evaluación formativa, juego de 3x3 utilización del voleo y recepción"
drag, startPoint x: 390, startPoint y: 442, endPoint x: 266, endPoint y: 380, distance: 138.6
click at [266, 380] on textarea "Ejercitación del servicio por abajo Ejercitación de servicio por arriba Integra…" at bounding box center [518, 427] width 542 height 122
type textarea "E"
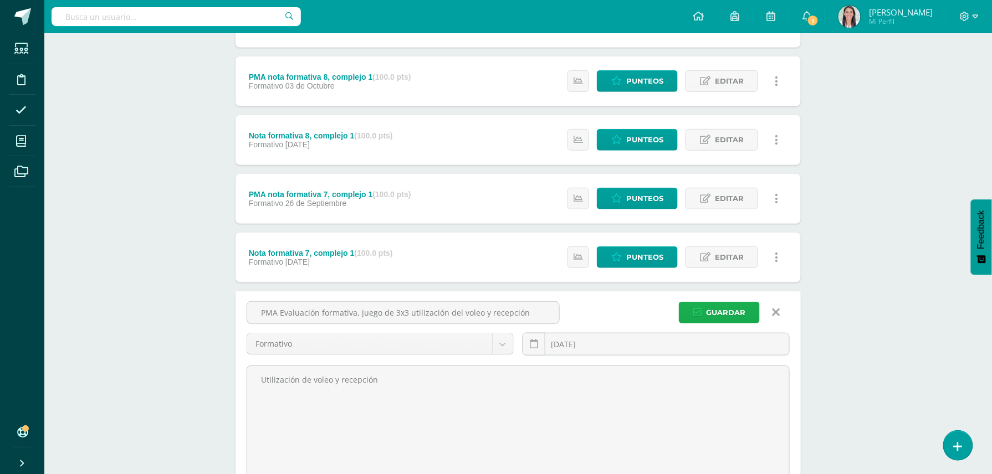
type textarea "Utilización de voleo y recepción"
click at [735, 311] on span "Guardar" at bounding box center [725, 313] width 39 height 21
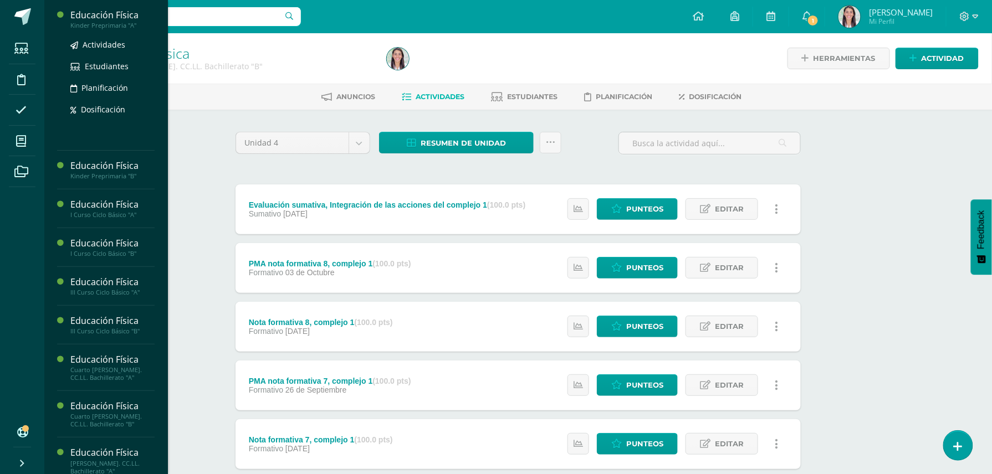
click at [112, 23] on div "Kinder Preprimaria "A"" at bounding box center [112, 26] width 84 height 8
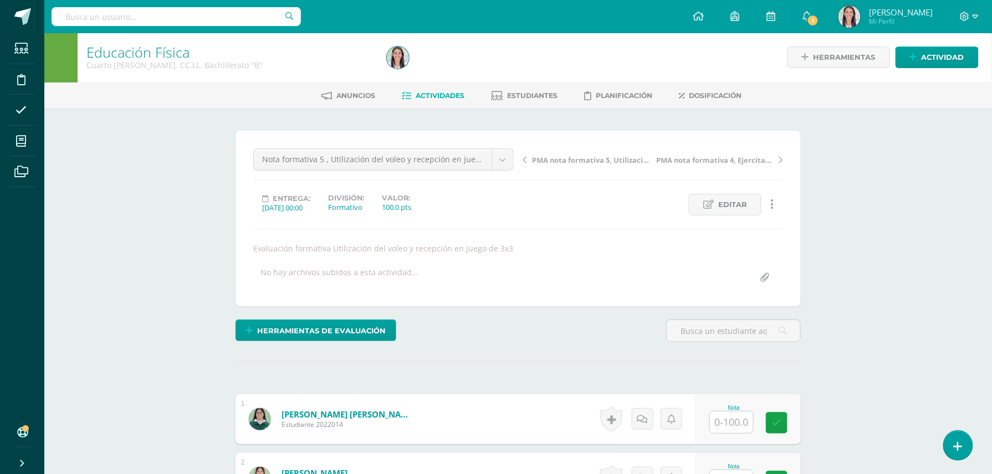
scroll to position [2, 0]
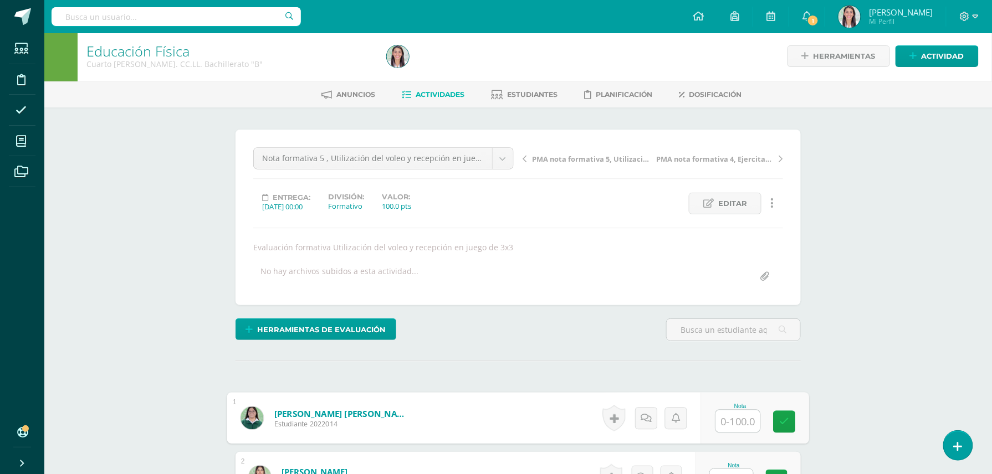
click at [726, 428] on input "text" at bounding box center [738, 422] width 44 height 22
type input "0"
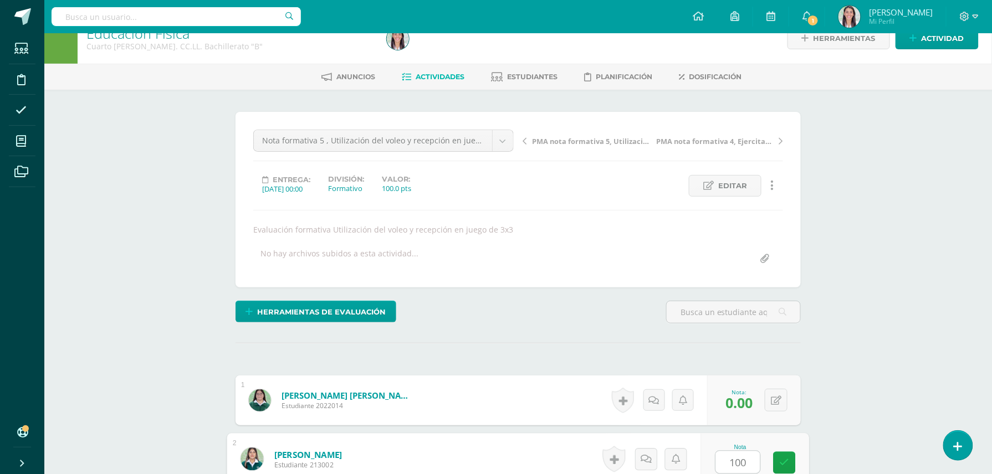
type input "100"
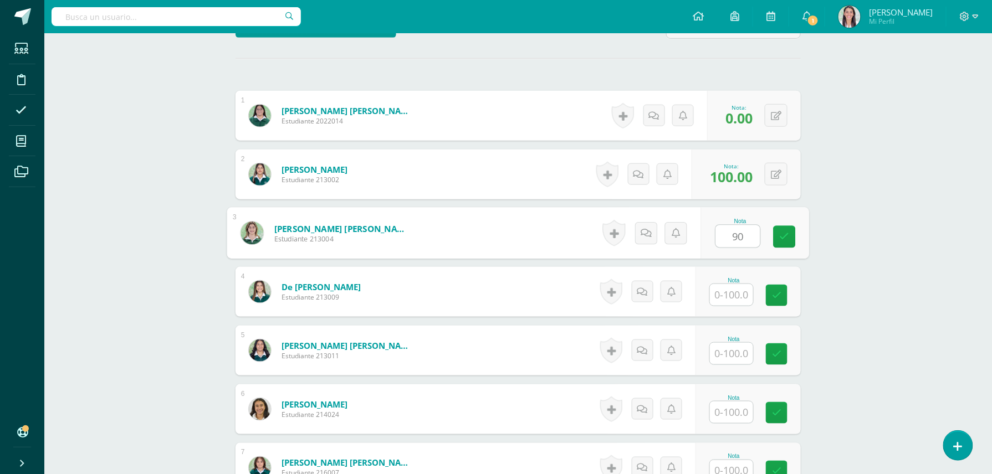
type input "90"
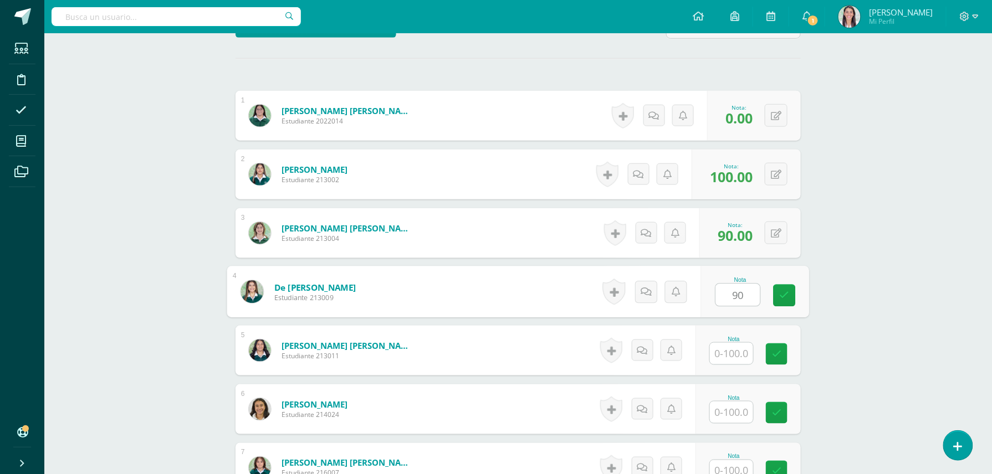
type input "90"
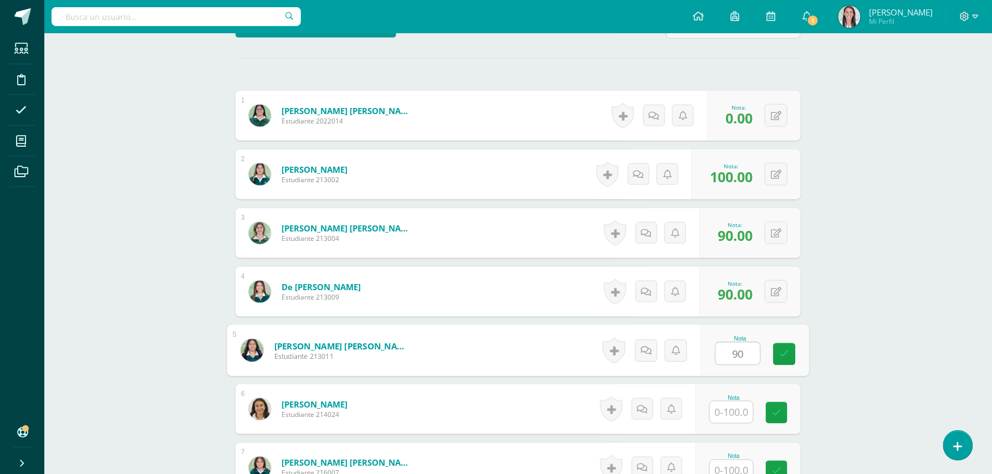
type input "90"
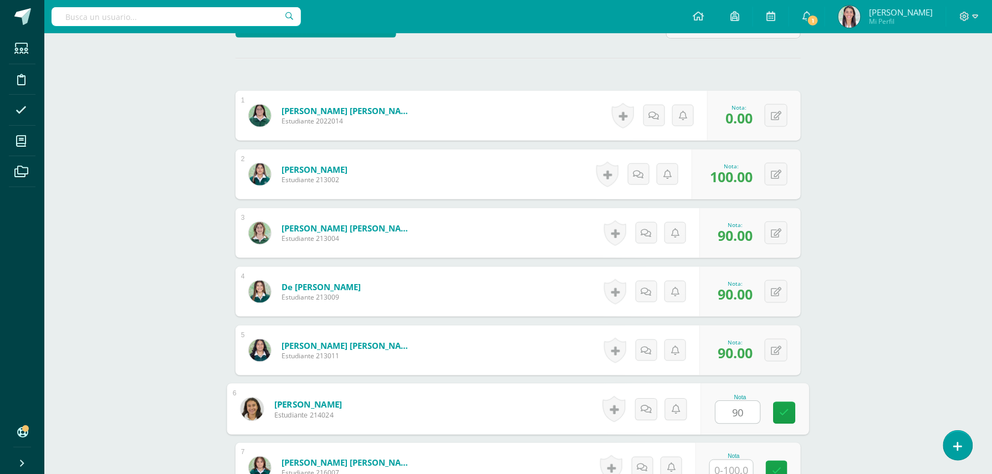
type input "90"
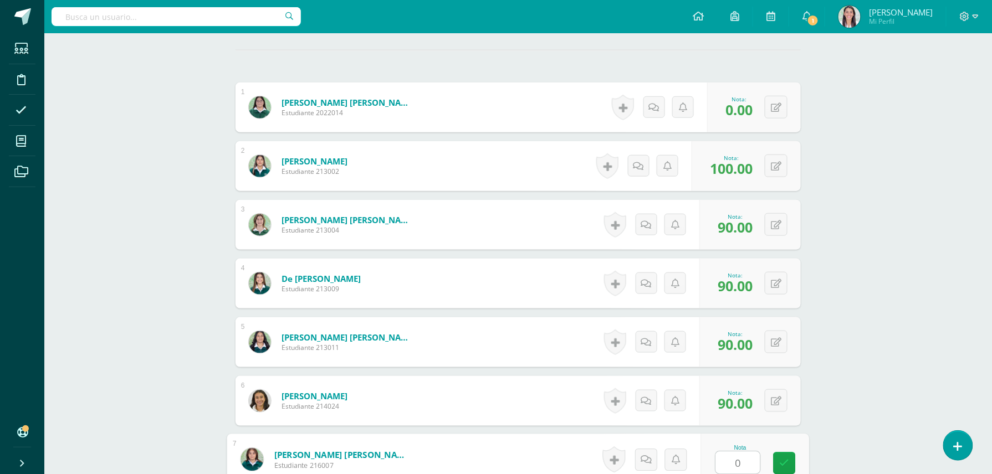
type input "0"
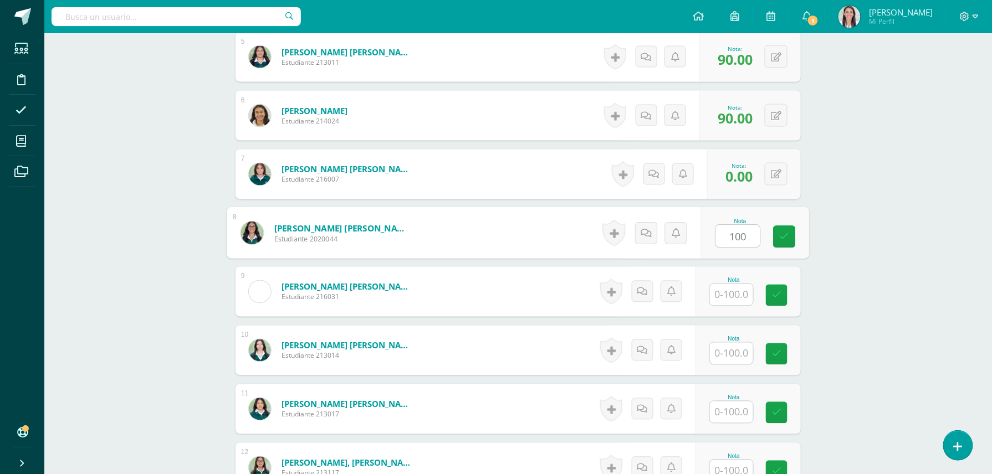
type input "100"
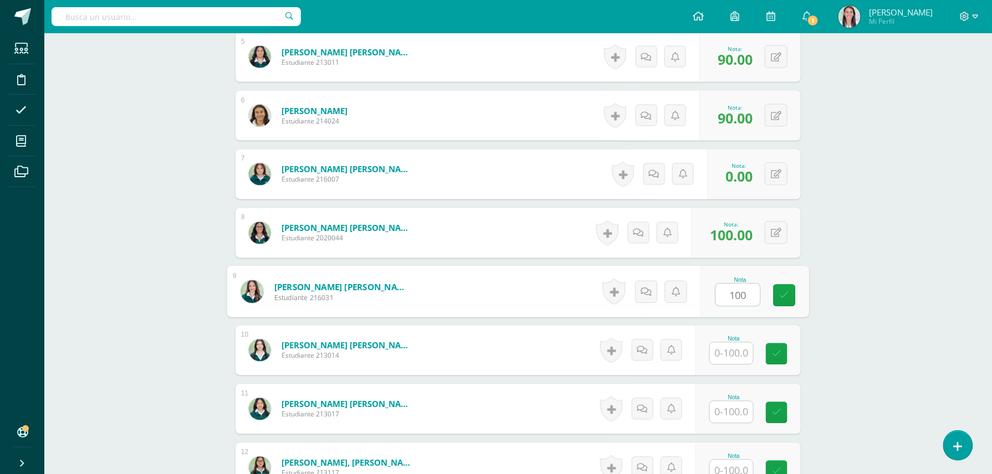
type input "100"
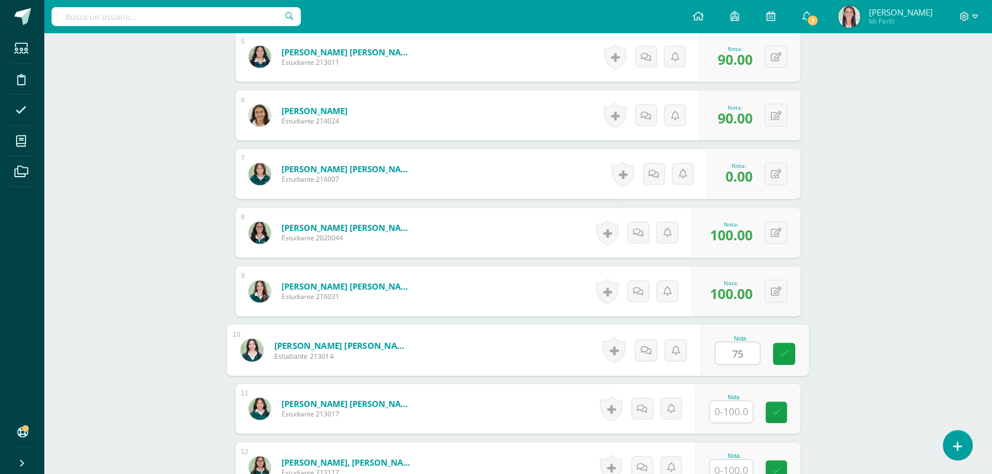
type input "75"
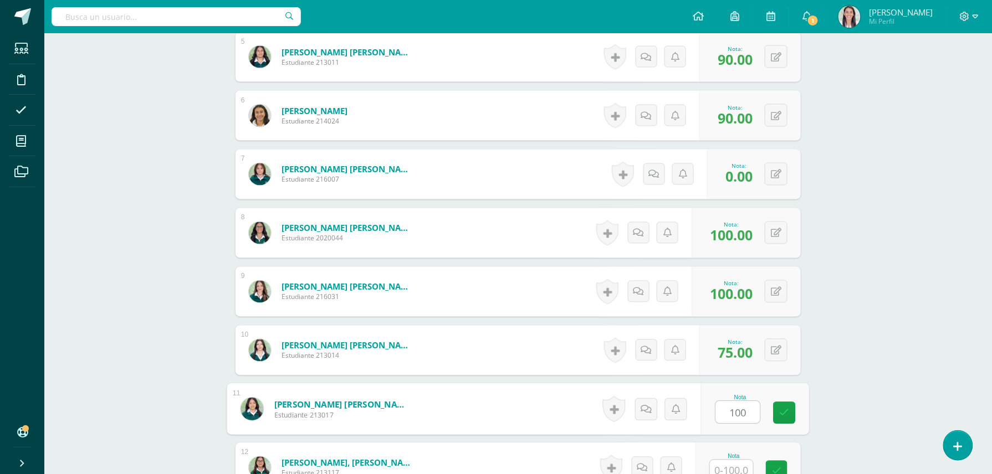
type input "100"
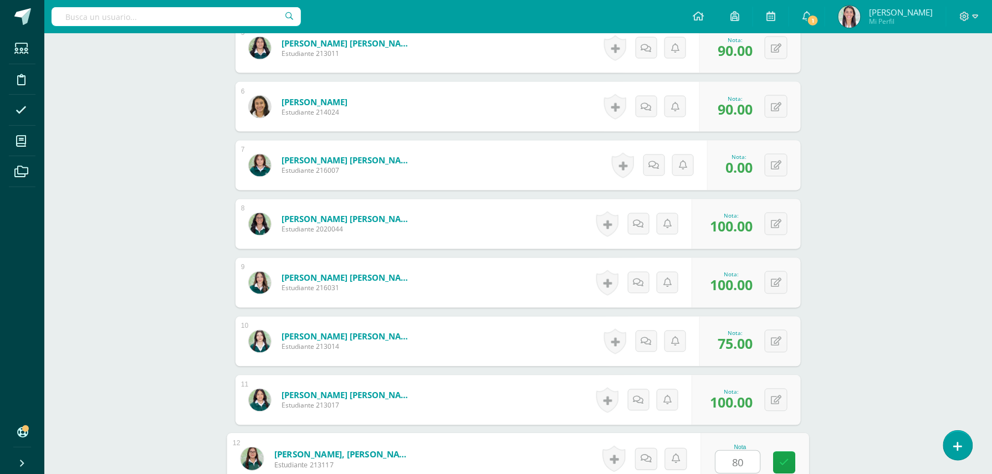
type input "80"
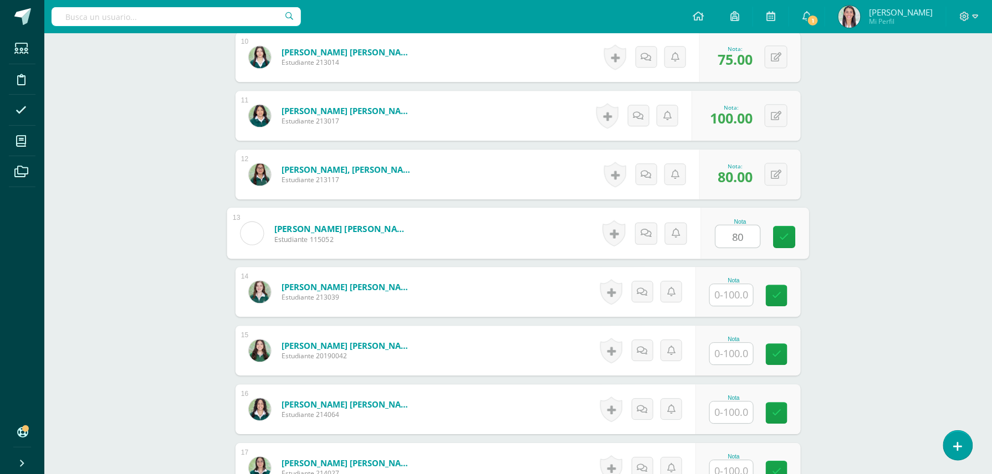
type input "80"
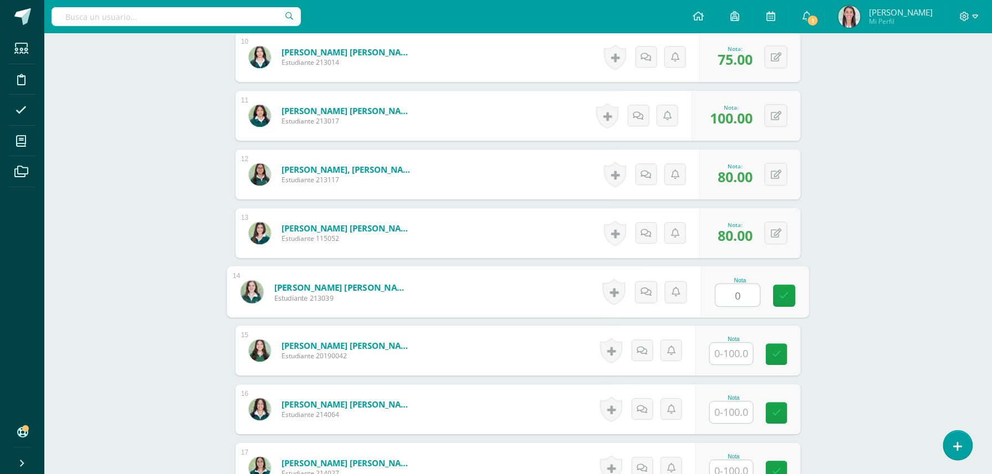
type input "0"
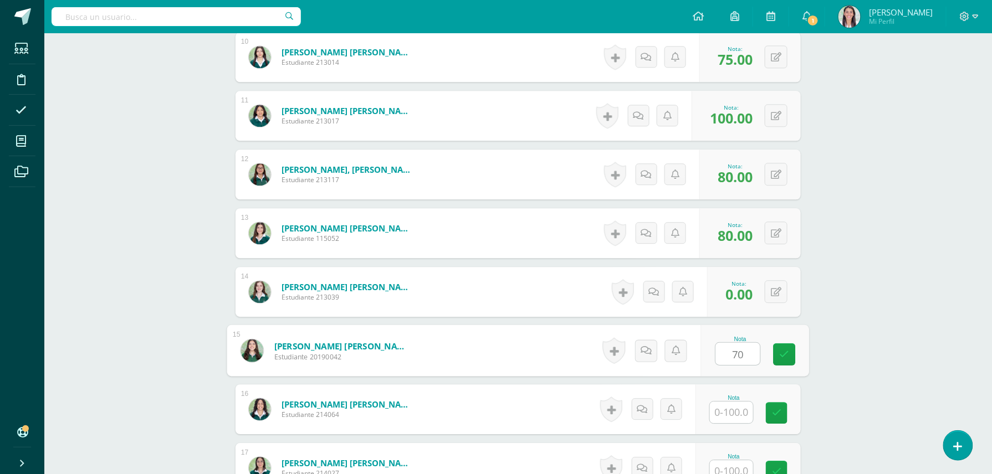
type input "70"
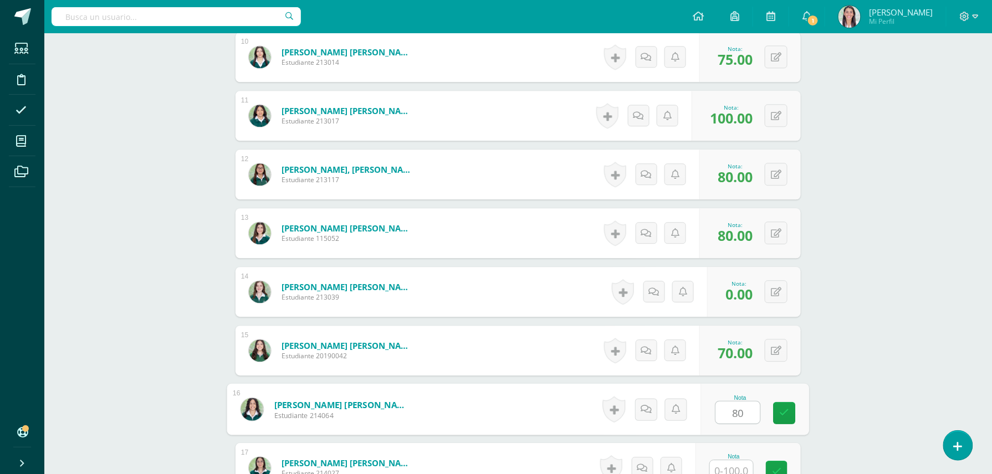
type input "80"
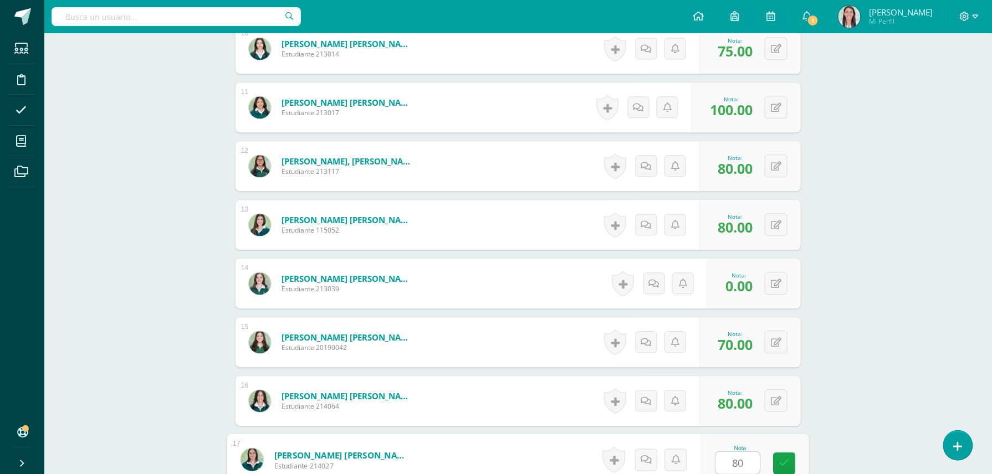
type input "80"
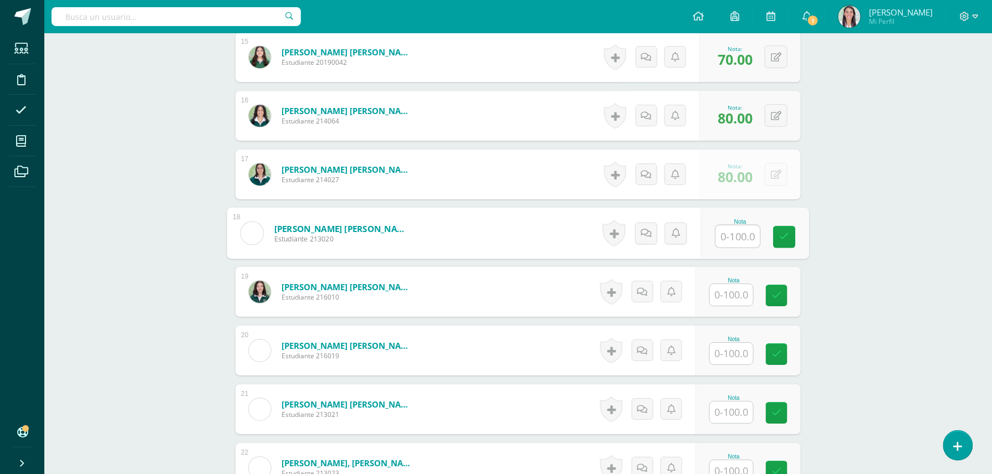
type input "0"
type input "90"
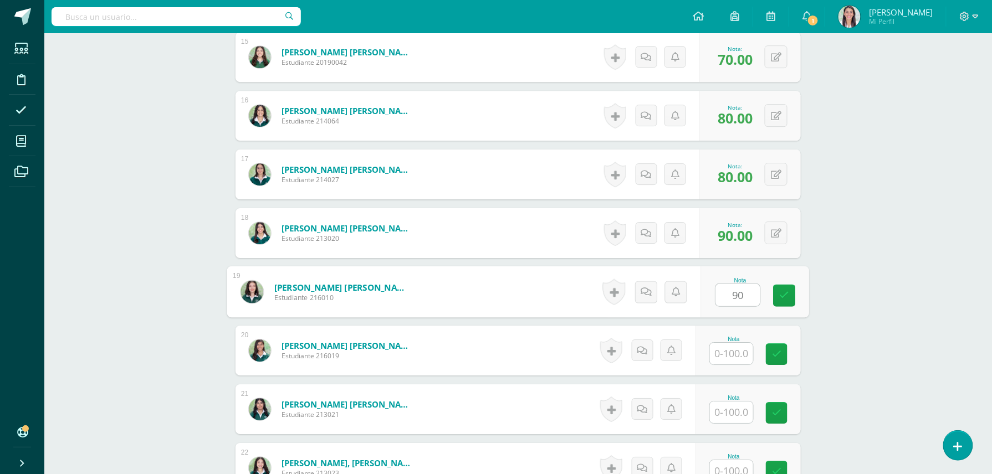
type input "90"
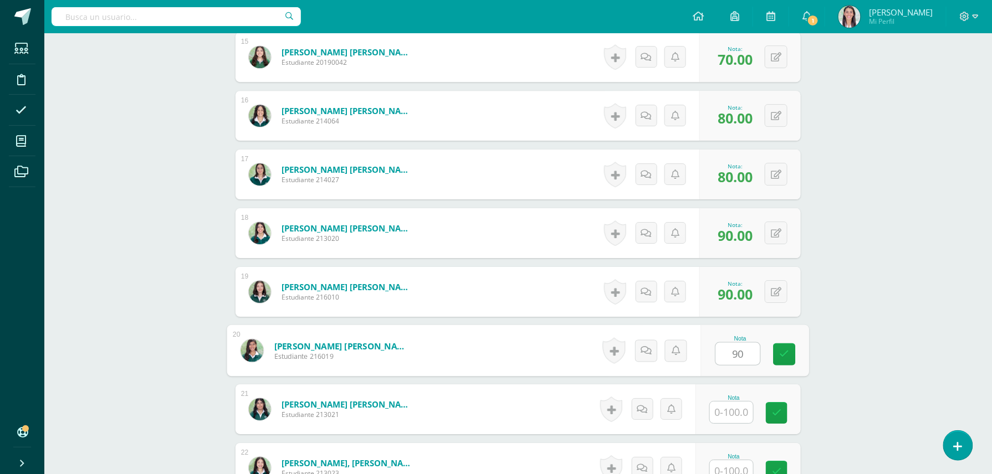
type input "90"
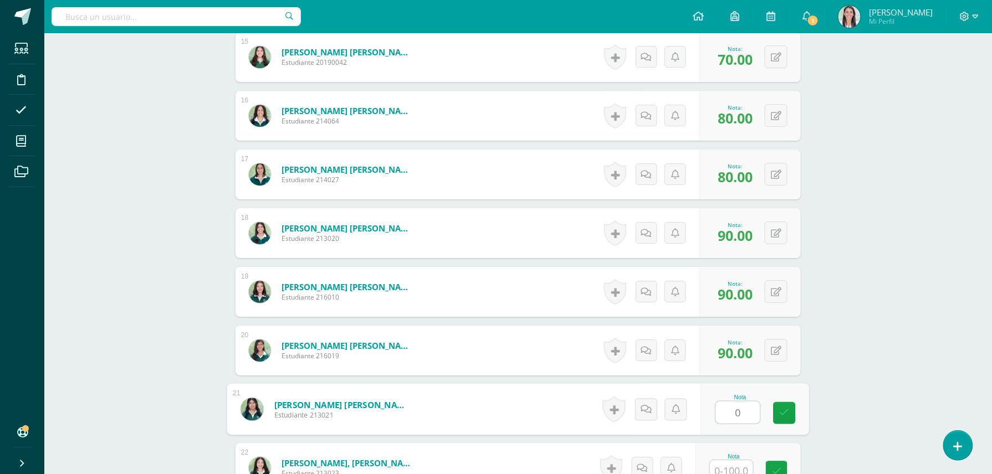
type input "0"
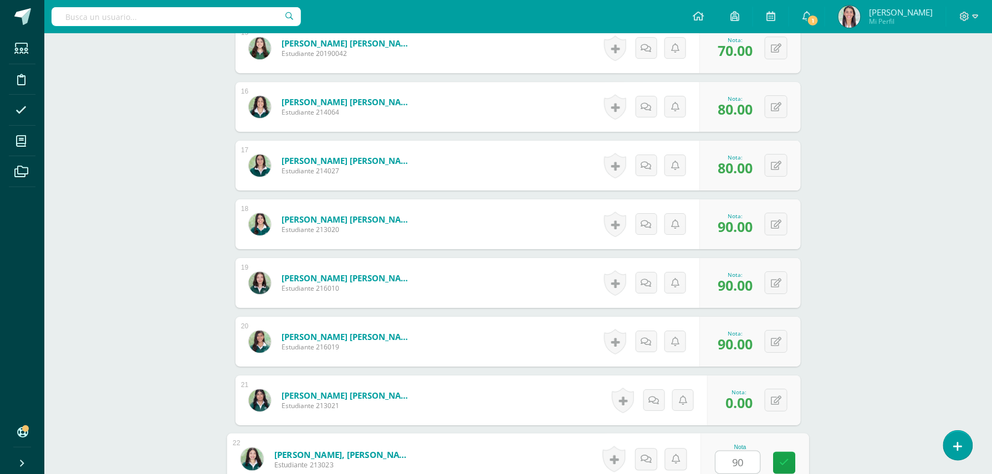
type input "90"
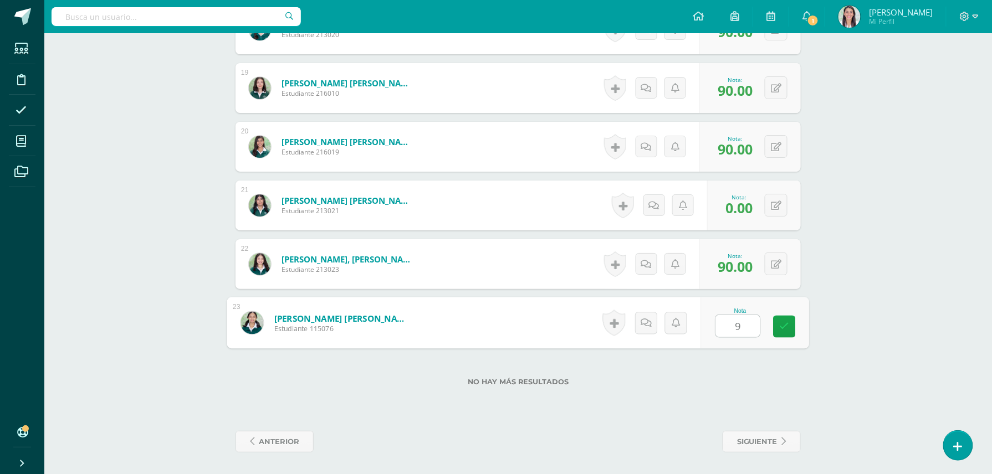
type input "90"
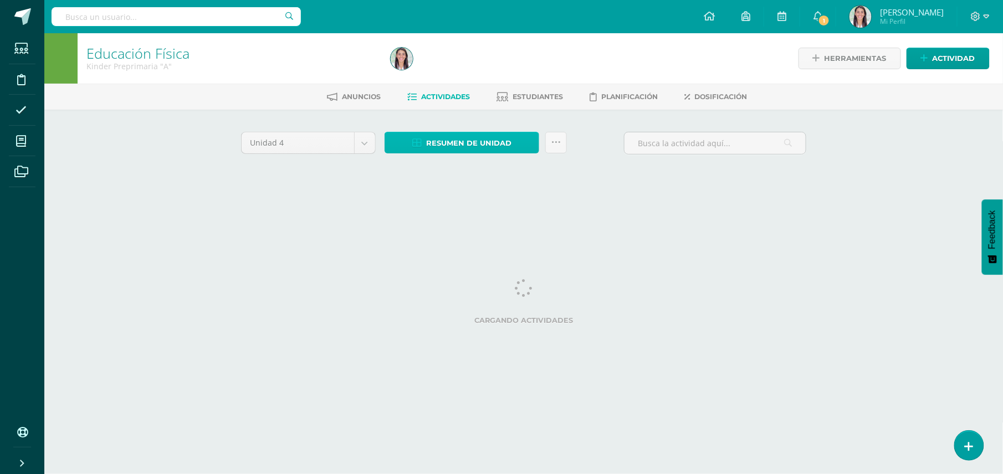
click at [461, 143] on span "Resumen de unidad" at bounding box center [468, 143] width 85 height 21
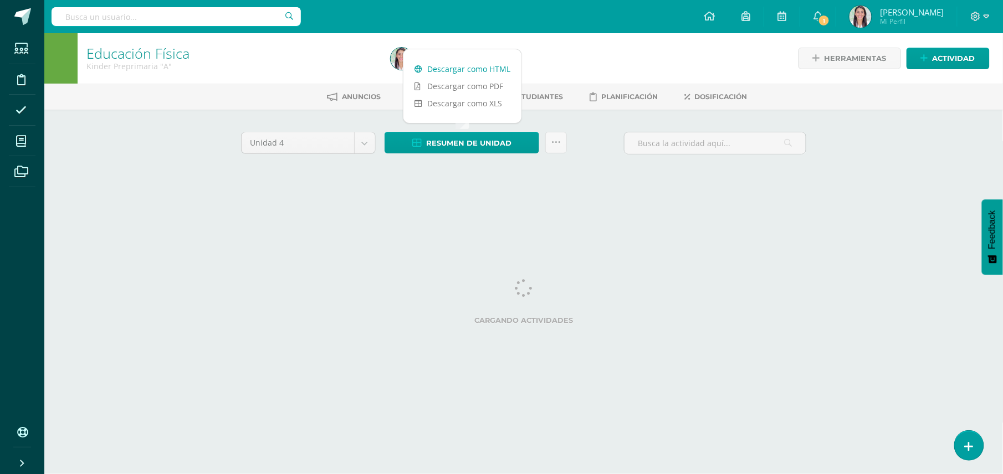
click at [455, 71] on link "Descargar como HTML" at bounding box center [463, 68] width 118 height 17
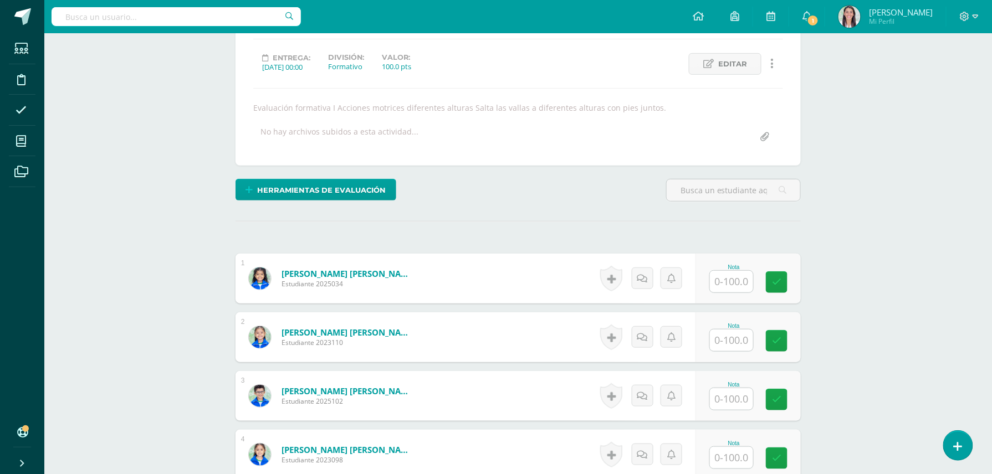
scroll to position [142, 0]
click at [737, 284] on input "text" at bounding box center [738, 281] width 44 height 22
type input "100"
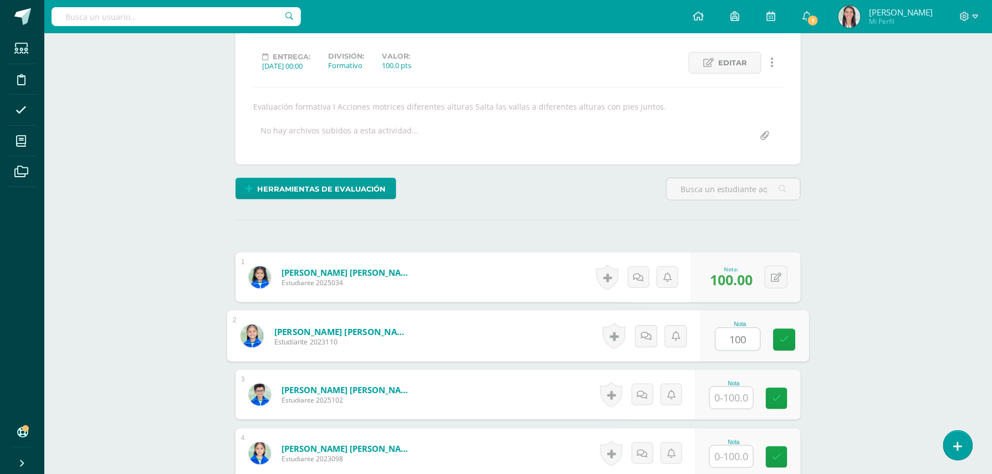
type input "100"
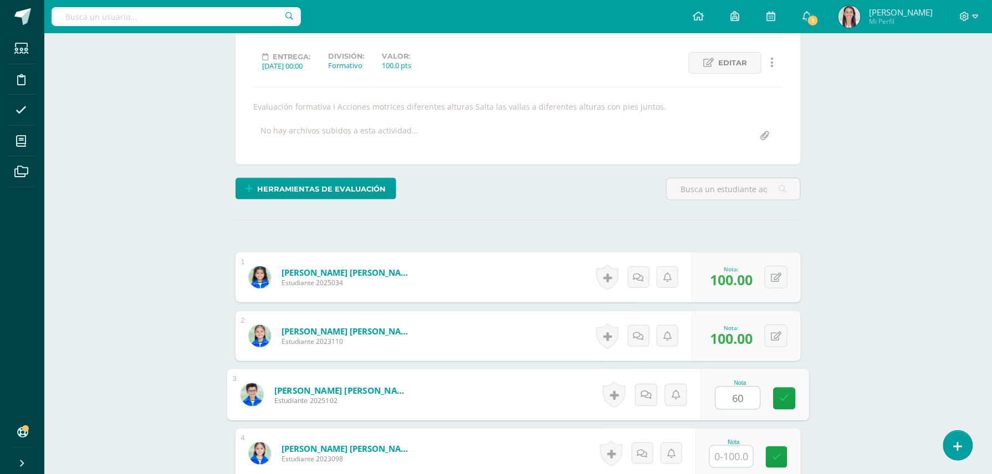
type input "60"
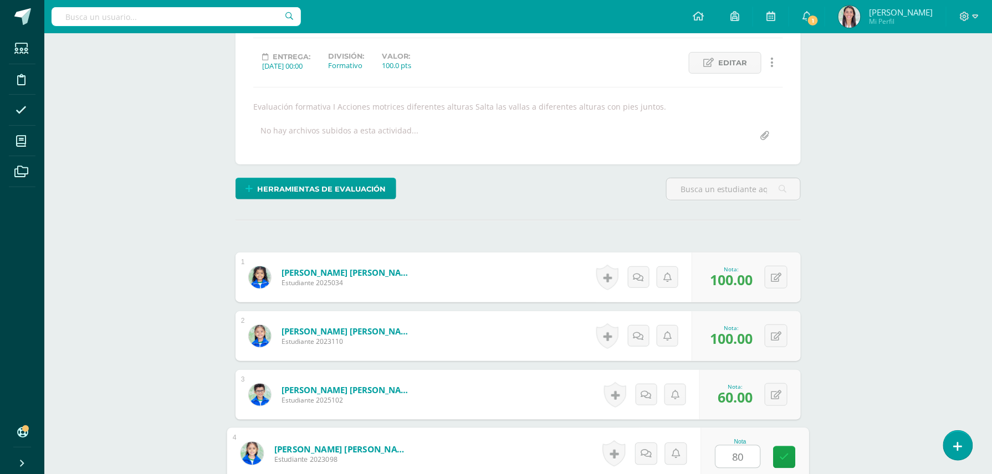
type input "80"
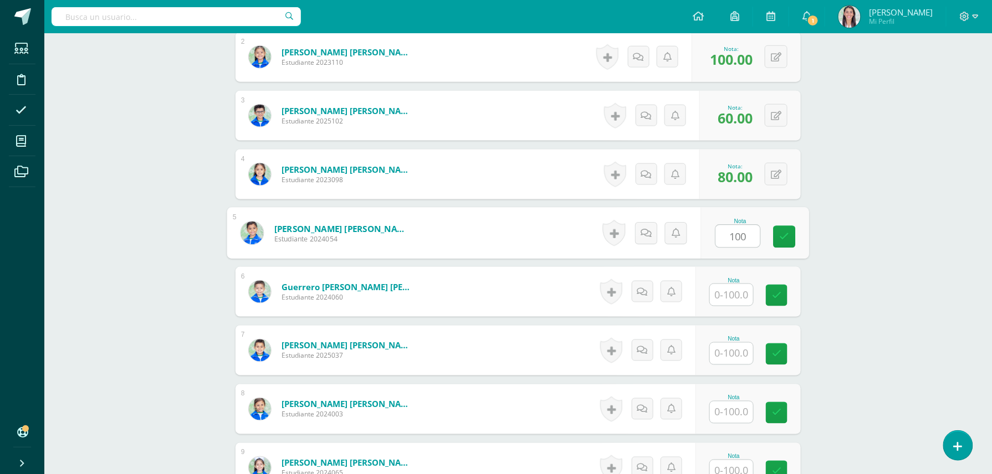
type input "100"
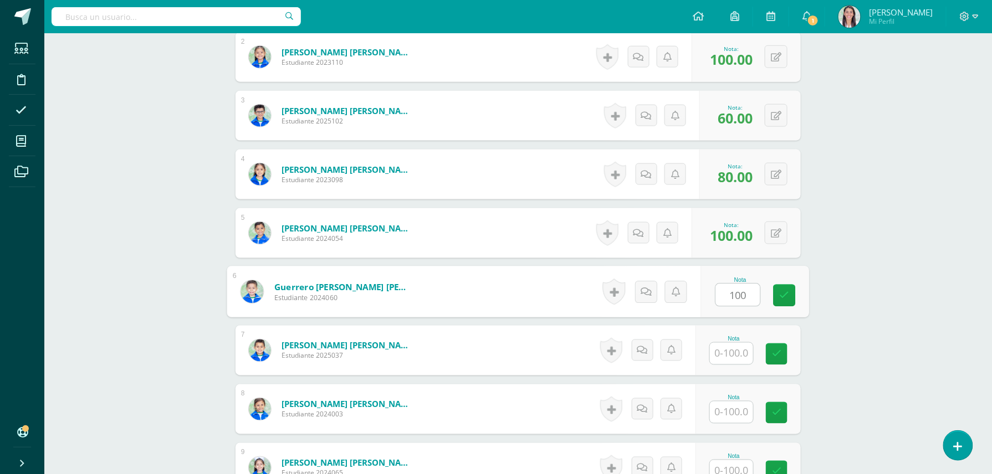
type input "100"
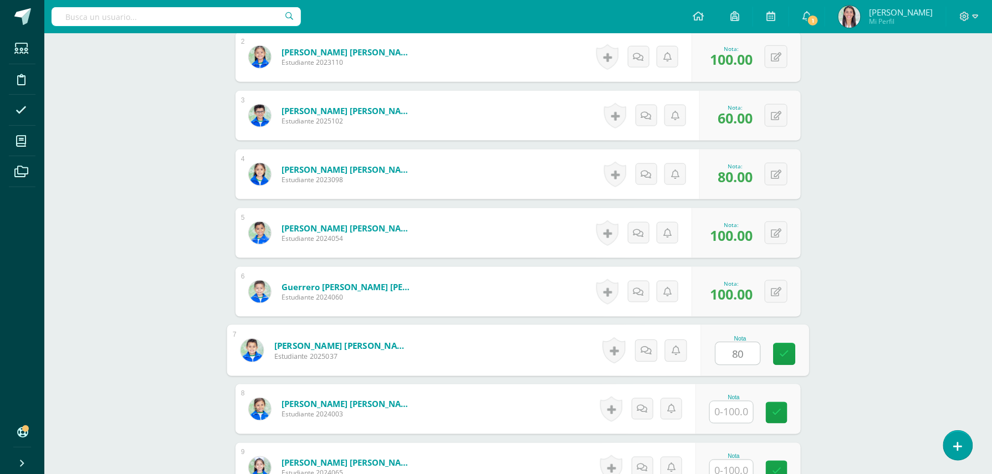
type input "80"
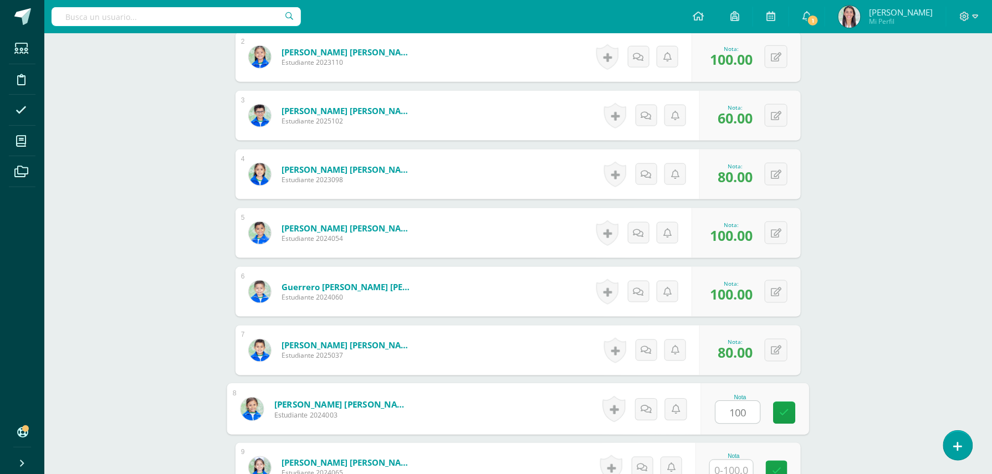
type input "100"
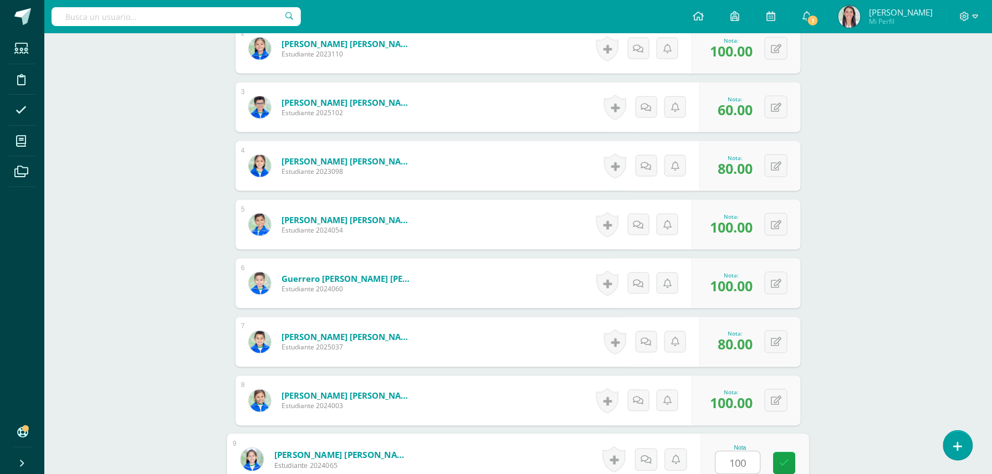
type input "100"
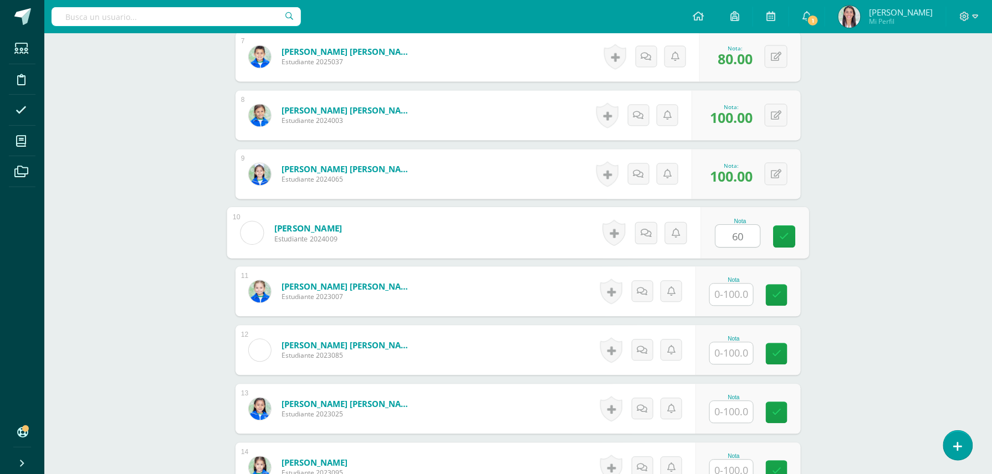
type input "60"
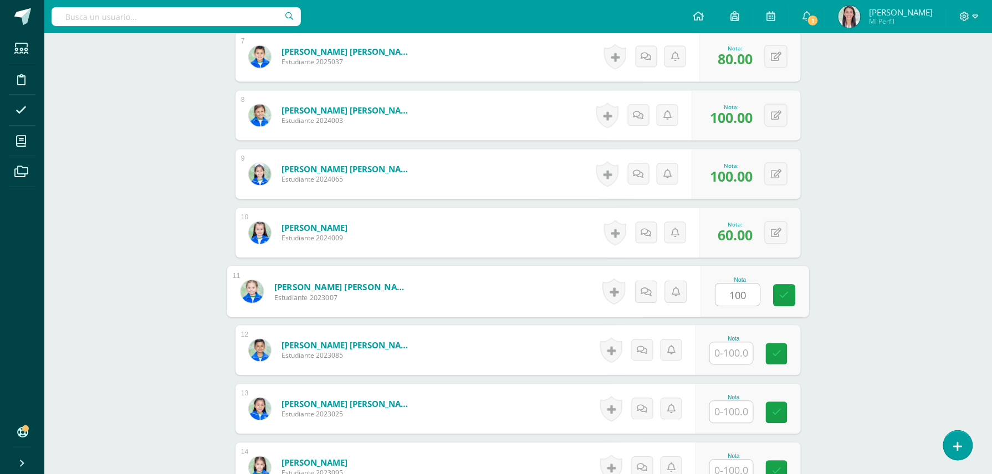
type input "100"
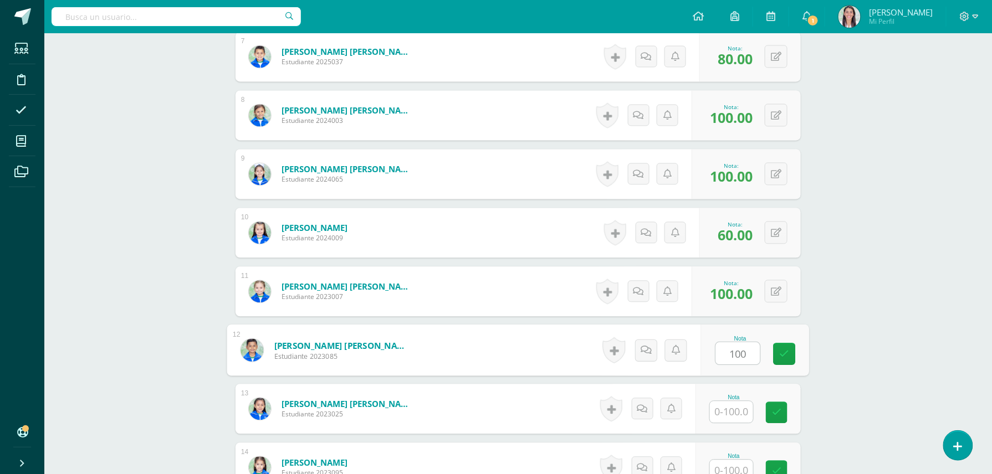
type input "100"
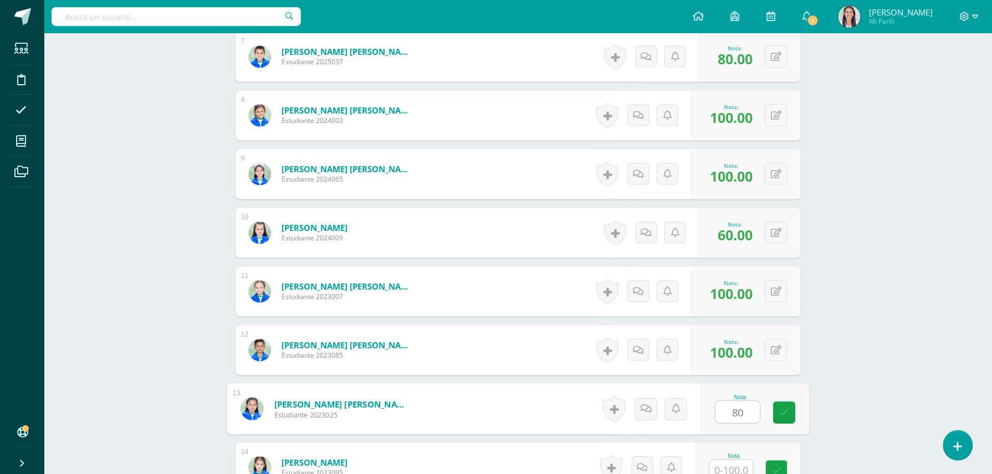
type input "80"
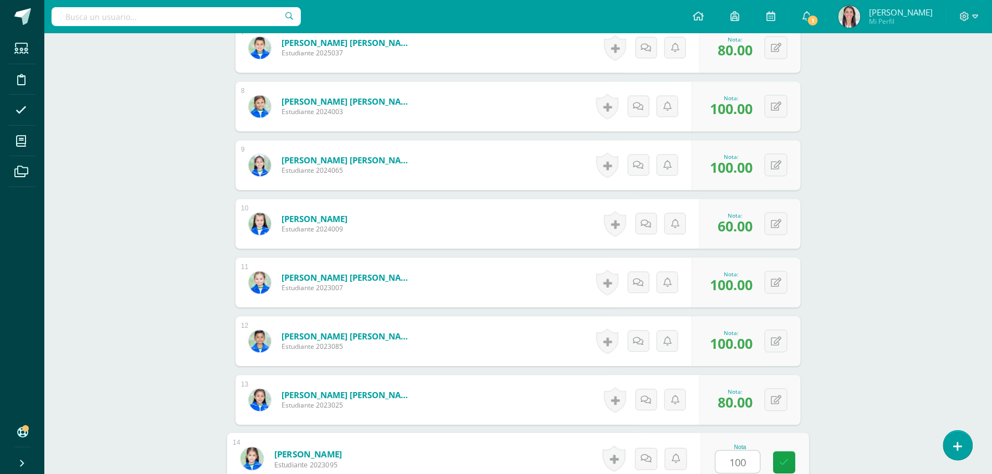
type input "100"
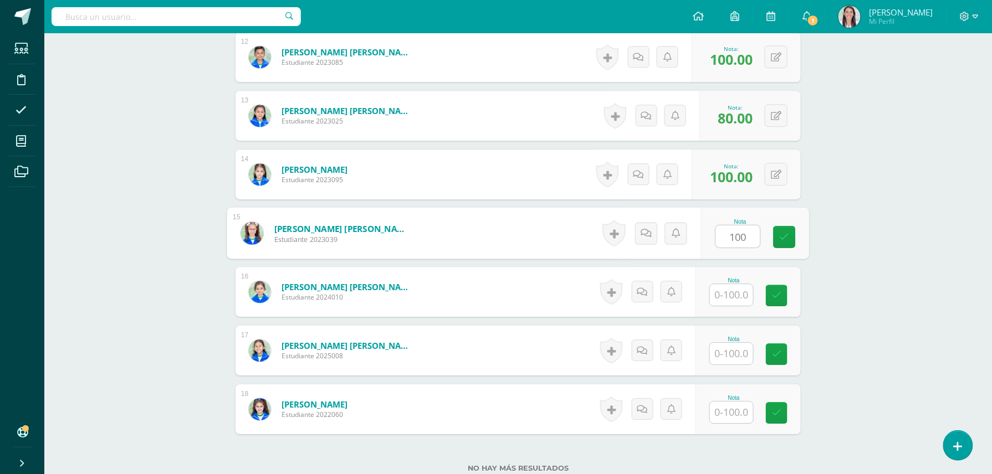
type input "100"
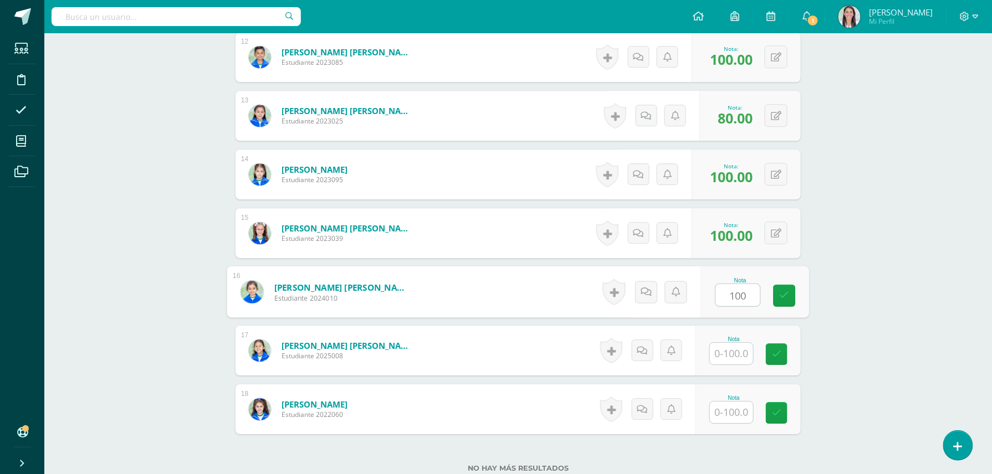
type input "100"
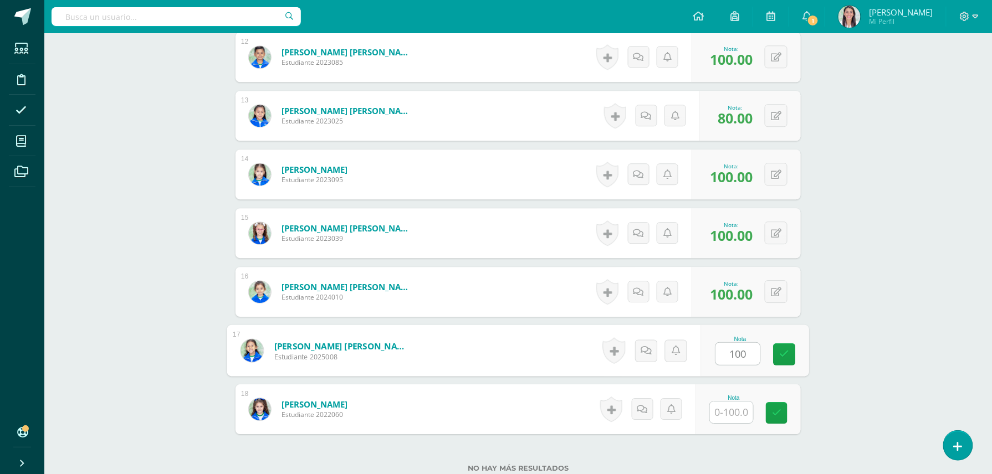
type input "100"
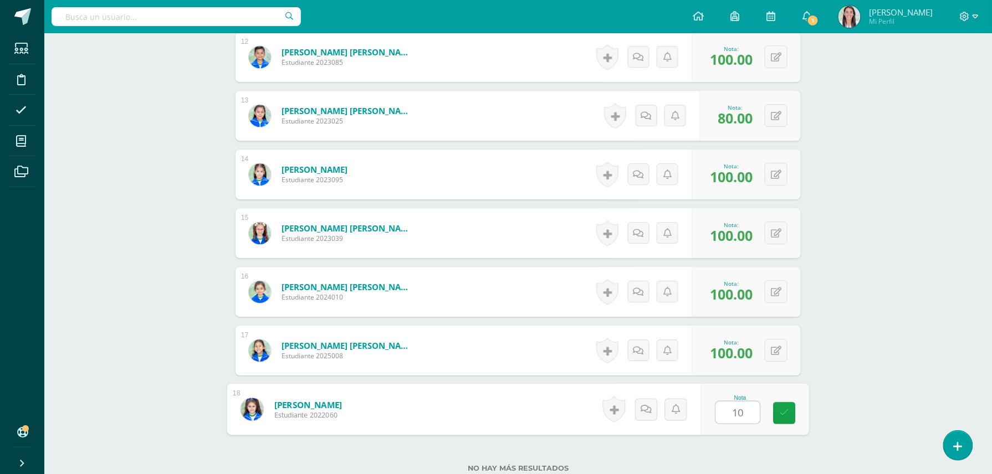
type input "100"
